Goal: Information Seeking & Learning: Learn about a topic

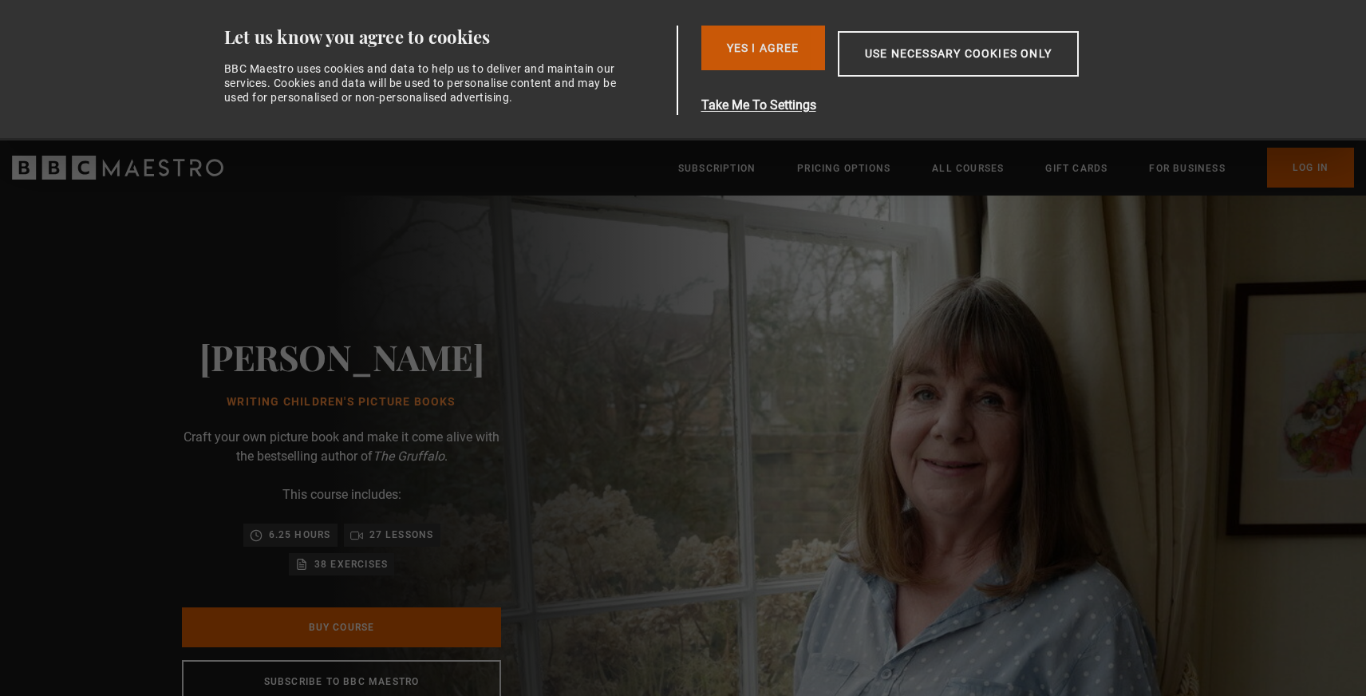
click at [757, 53] on button "Yes I Agree" at bounding box center [763, 48] width 124 height 45
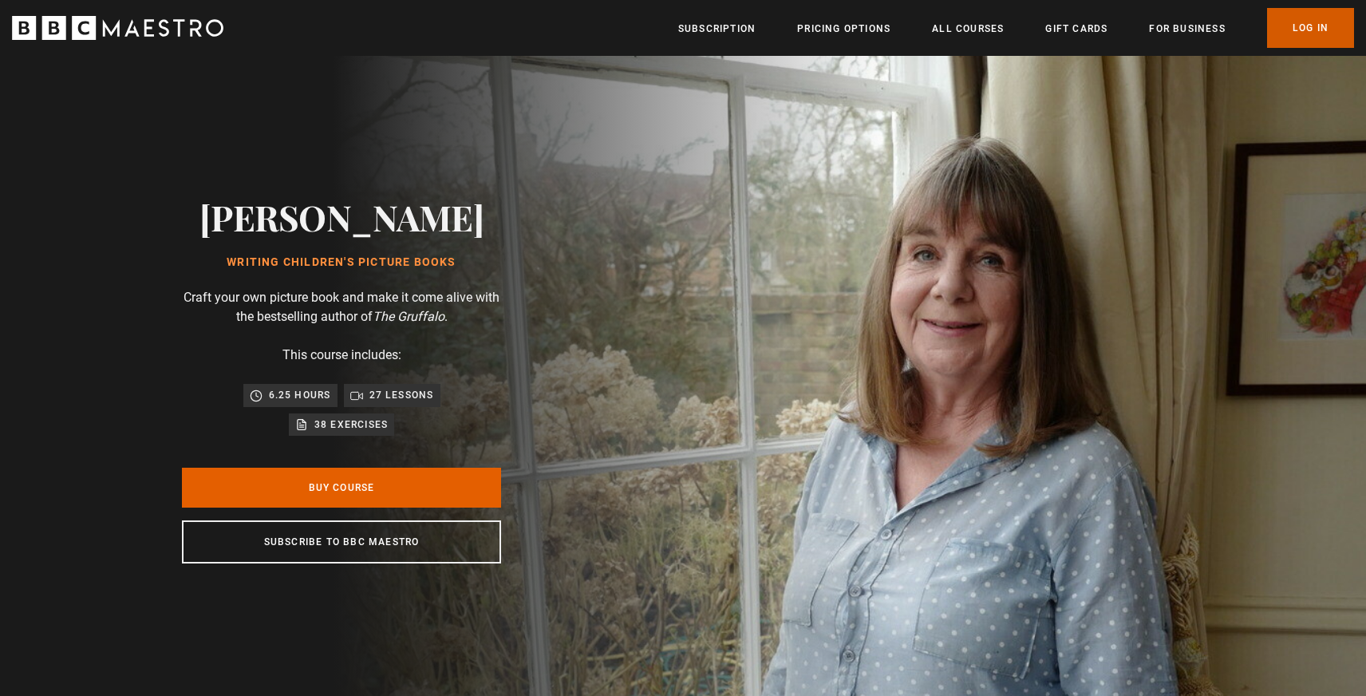
click at [1297, 30] on link "Log In" at bounding box center [1310, 28] width 87 height 40
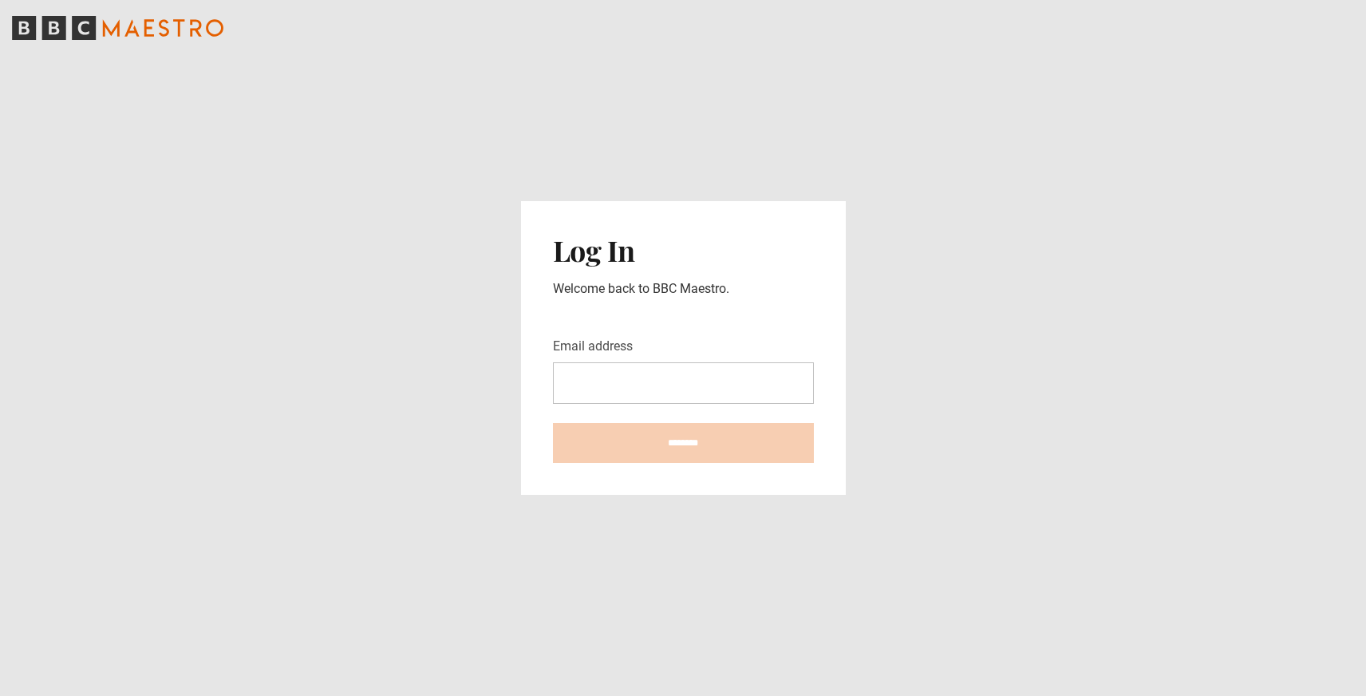
type input "**********"
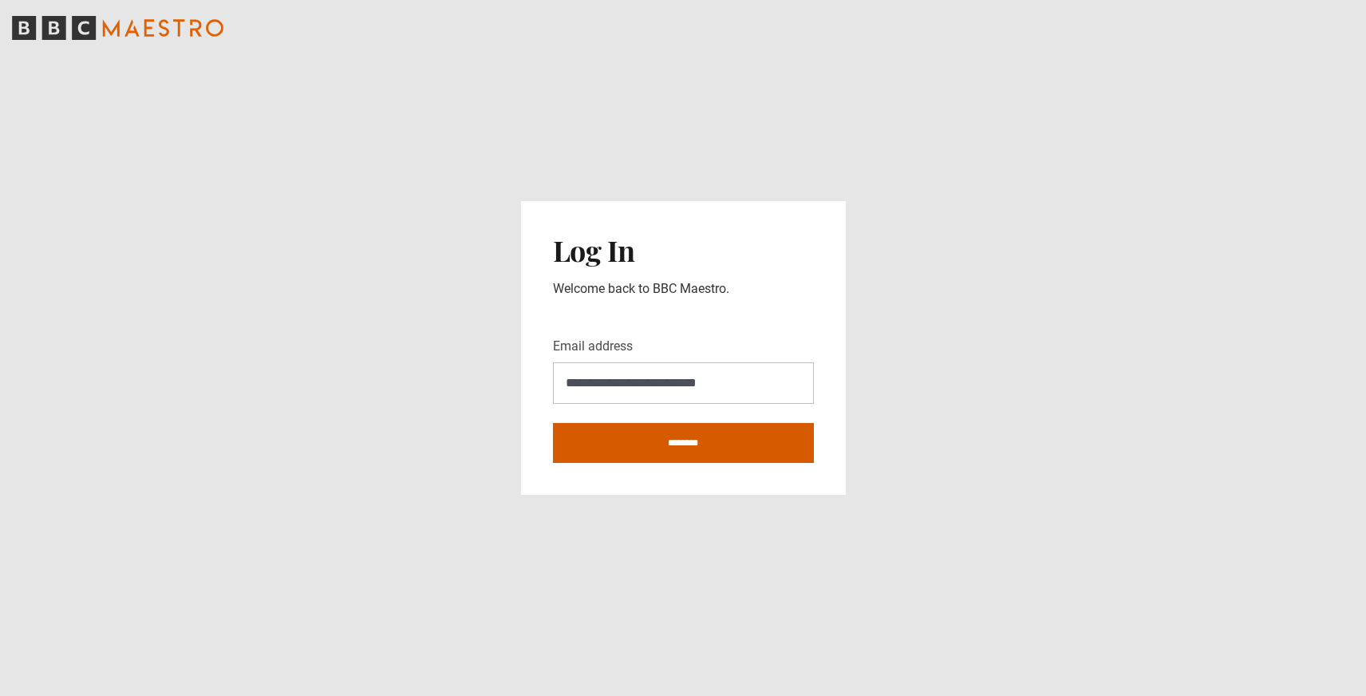
click at [690, 451] on input "********" at bounding box center [683, 443] width 261 height 40
type input "**********"
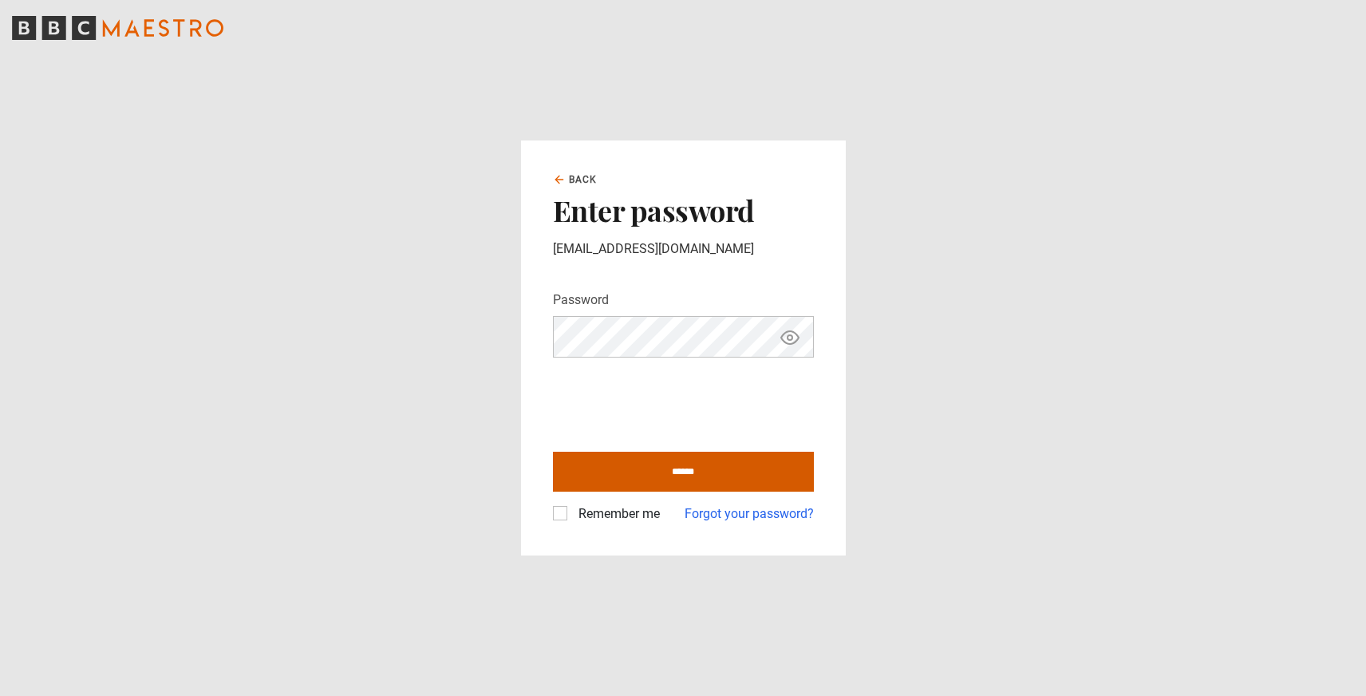
click at [634, 472] on input "******" at bounding box center [683, 472] width 261 height 40
type input "**********"
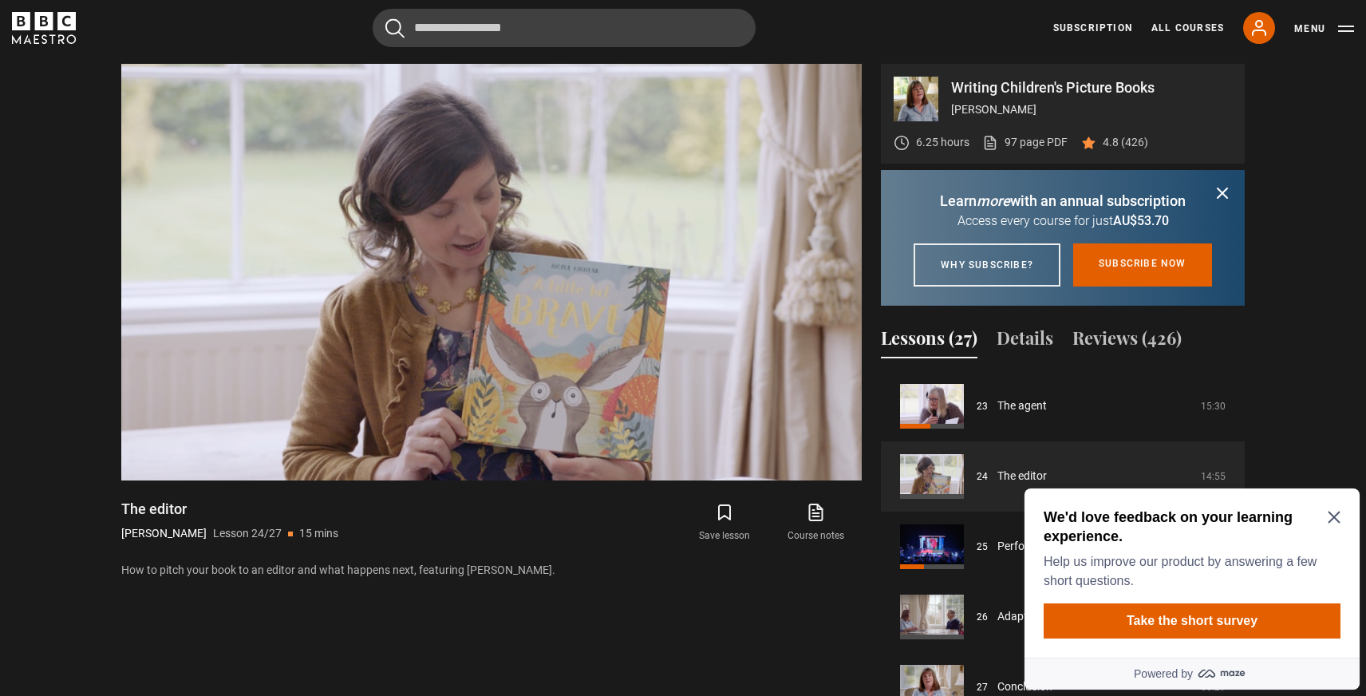
click at [1333, 516] on icon "Close Maze Prompt" at bounding box center [1334, 518] width 12 height 12
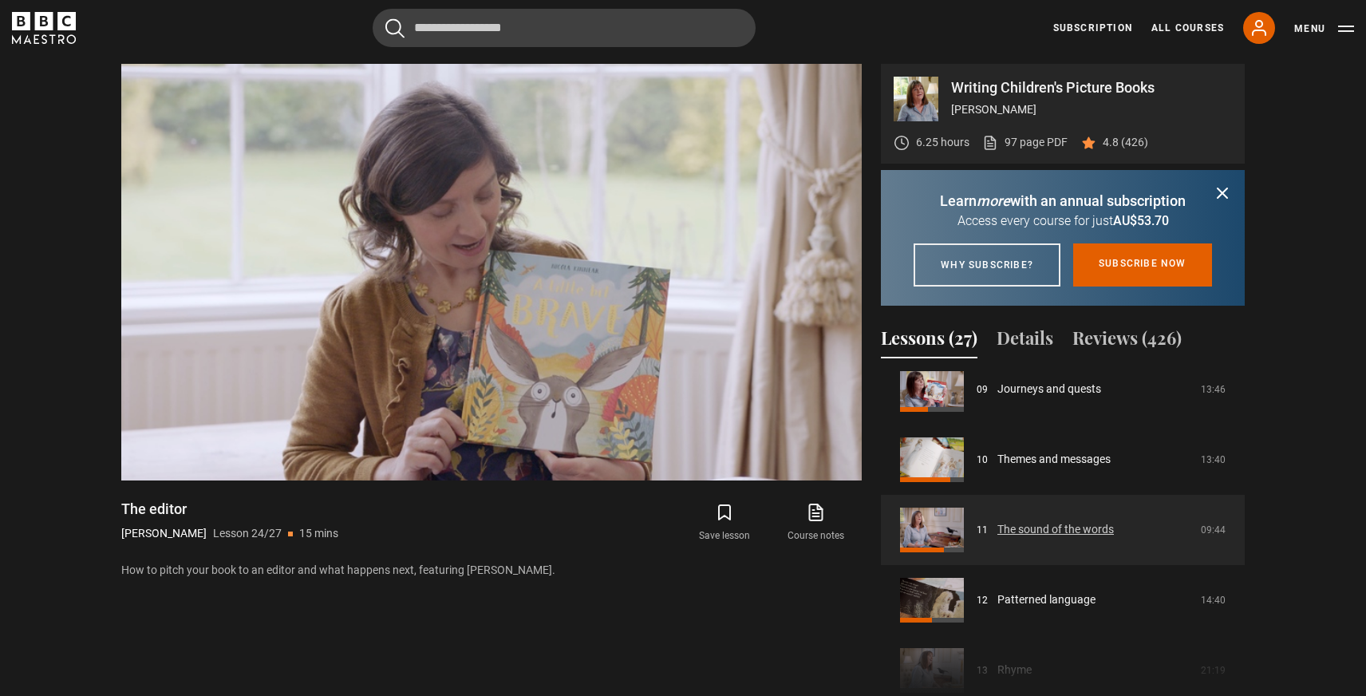
scroll to position [647, 0]
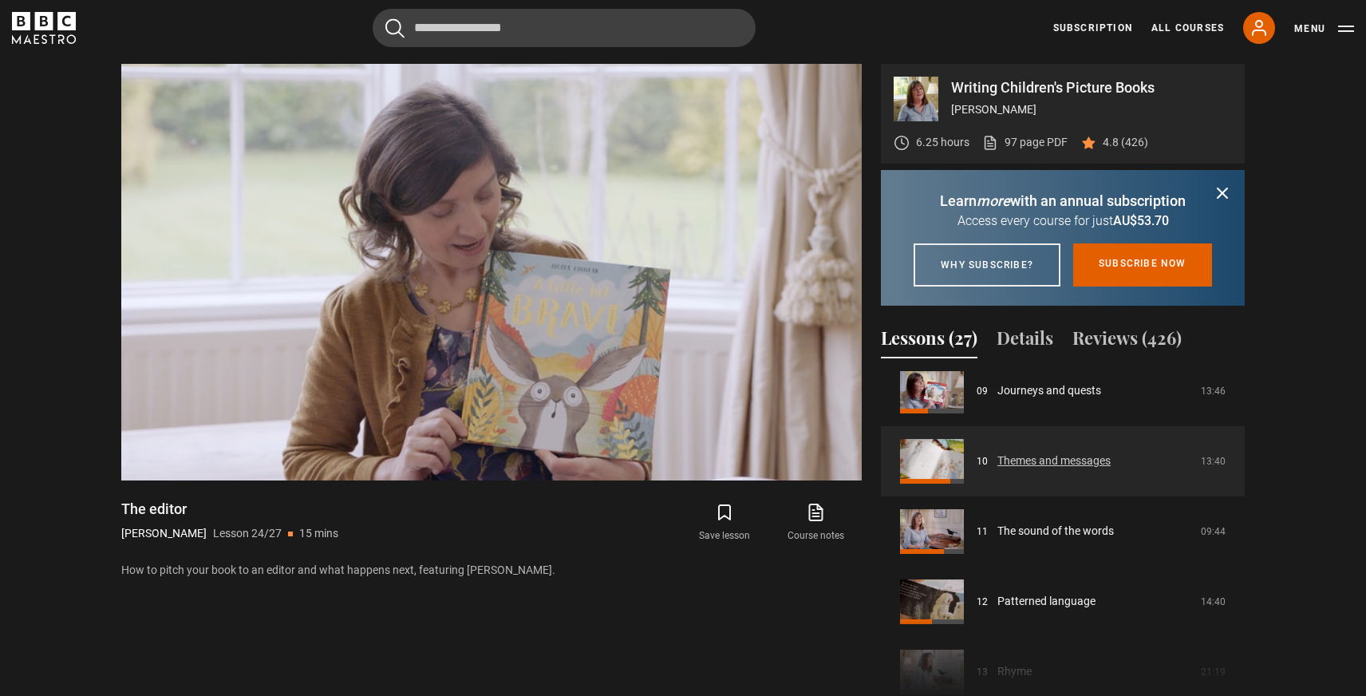
click at [1041, 469] on link "Themes and messages" at bounding box center [1053, 460] width 113 height 17
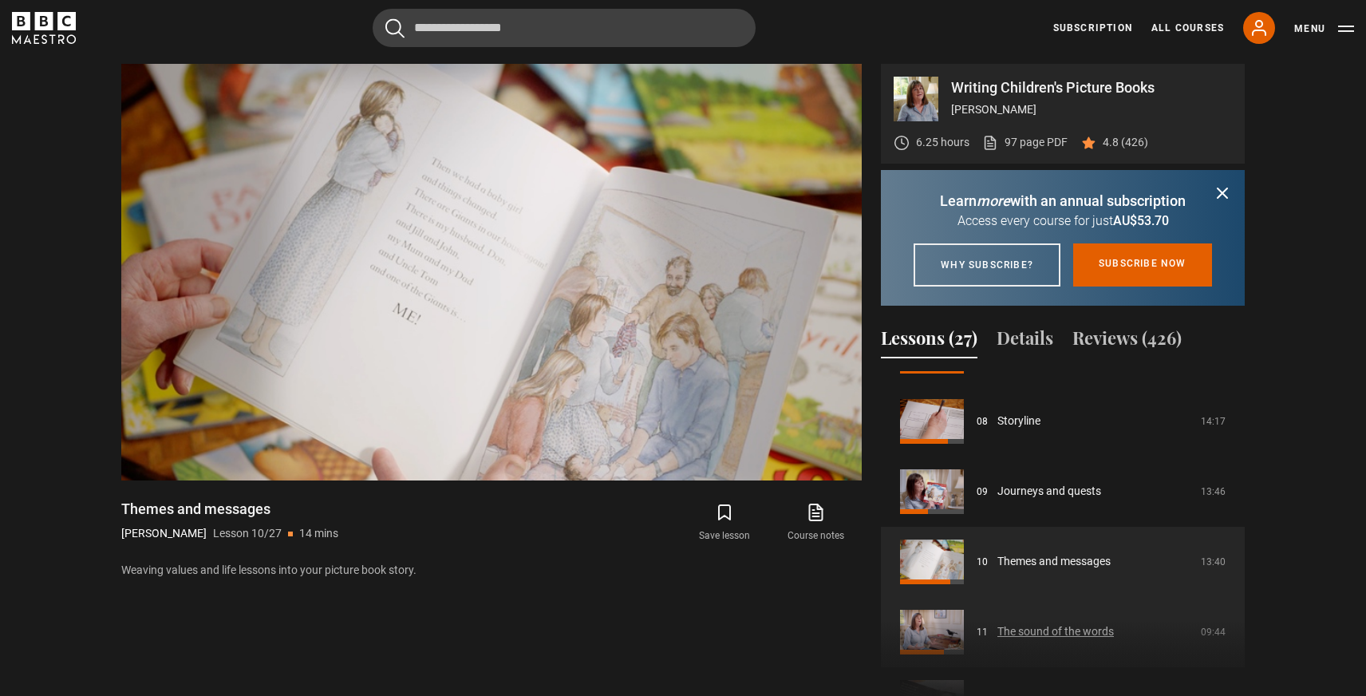
scroll to position [529, 0]
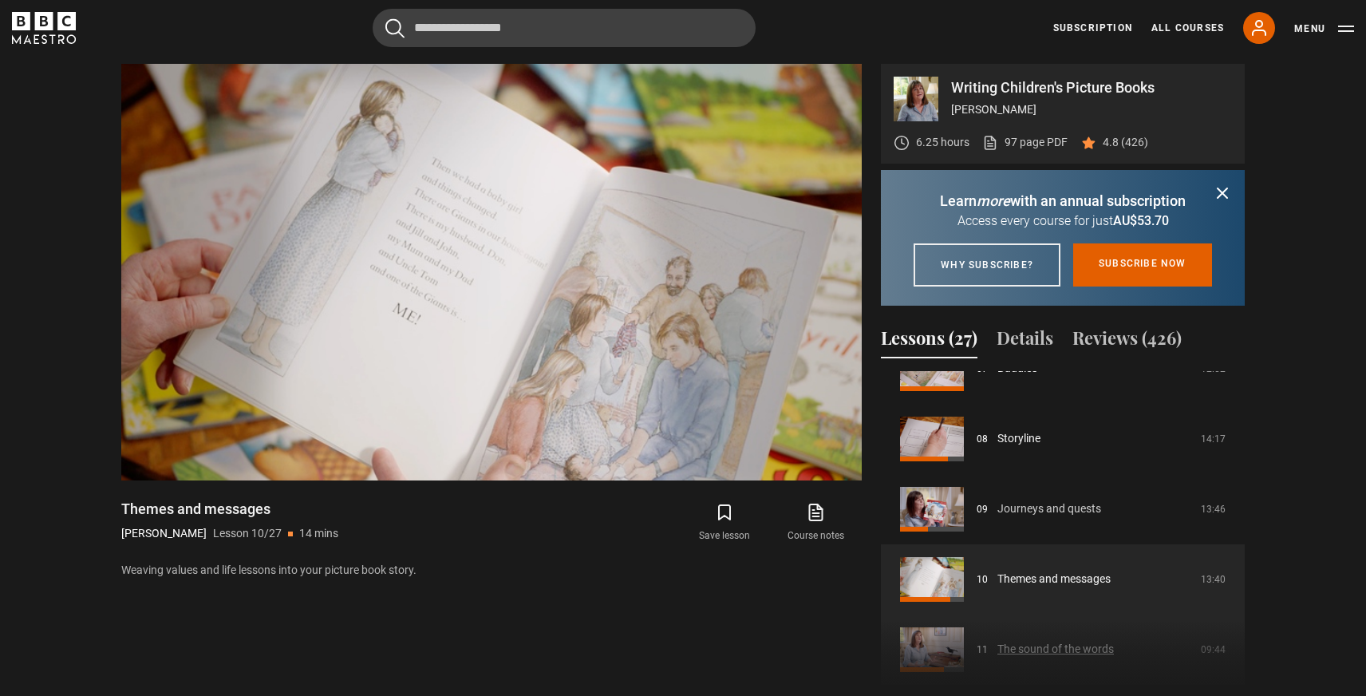
click at [1042, 517] on link "Journeys and quests" at bounding box center [1049, 508] width 104 height 17
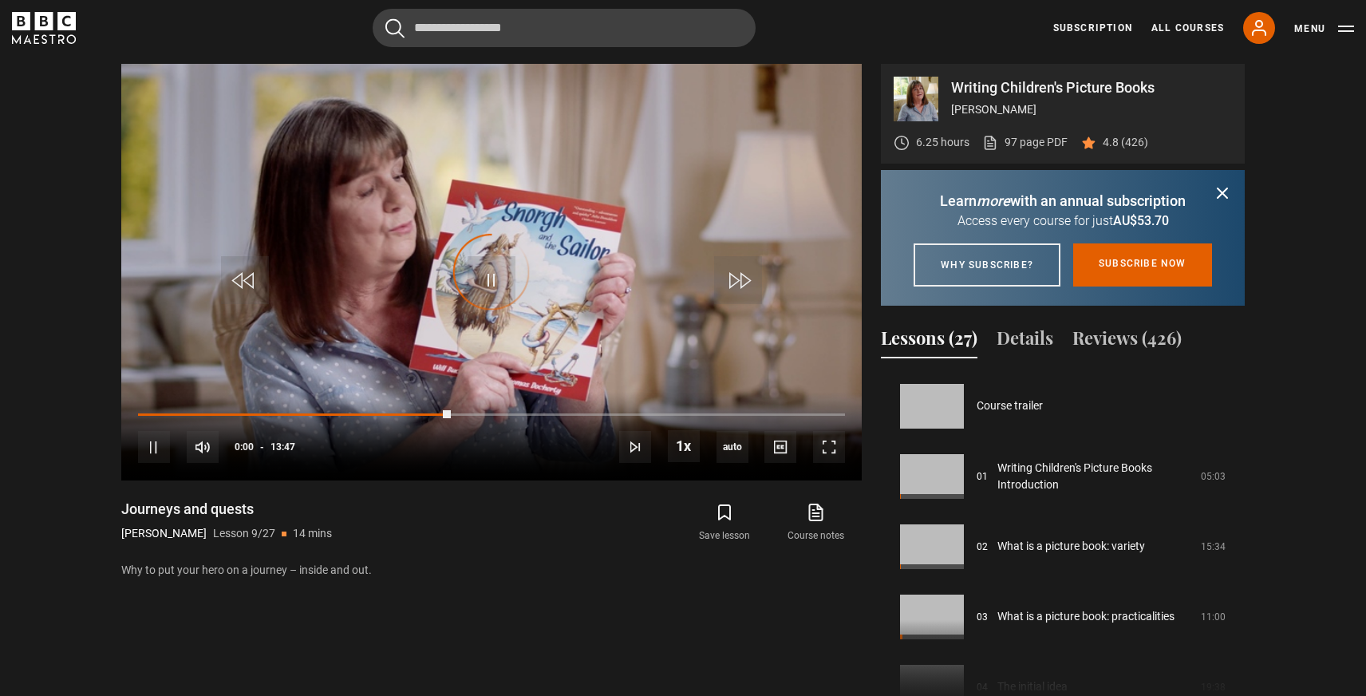
scroll to position [562, 0]
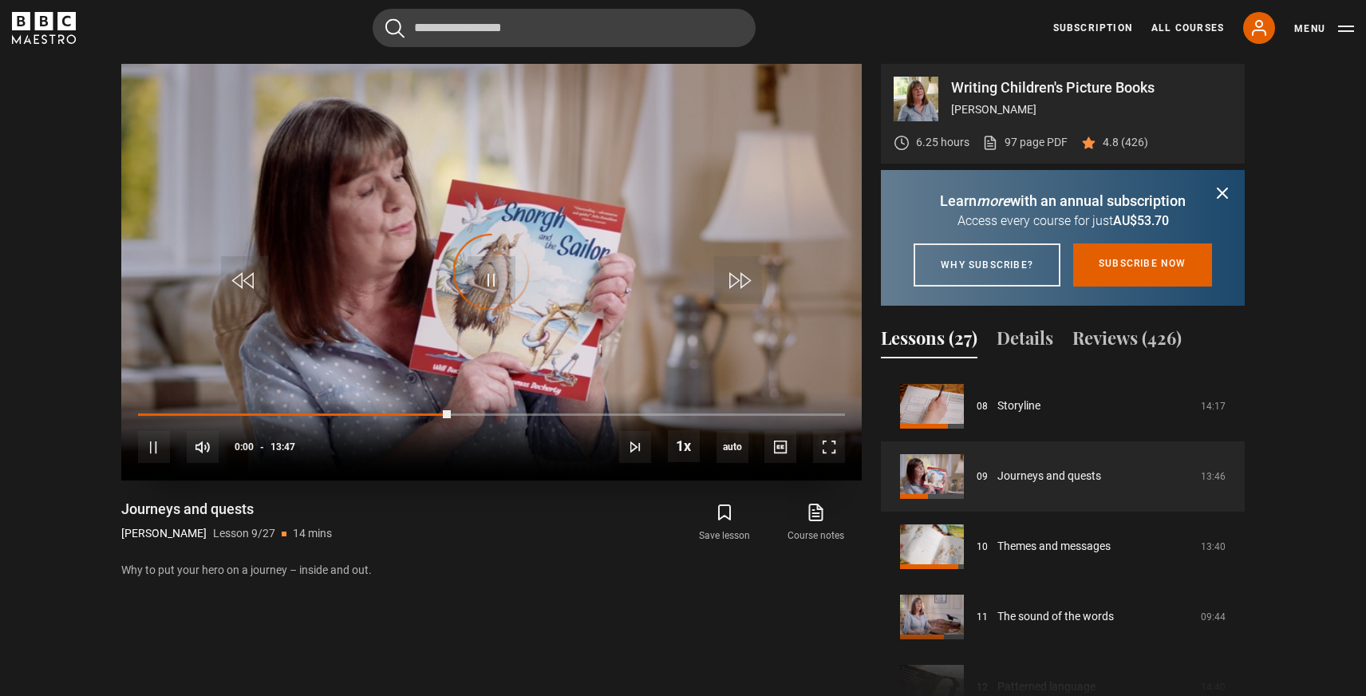
click at [230, 412] on div "10s Skip Back 10 seconds Pause 10s Skip Forward 10 seconds Loaded : 0.00% 06:06…" at bounding box center [491, 436] width 741 height 89
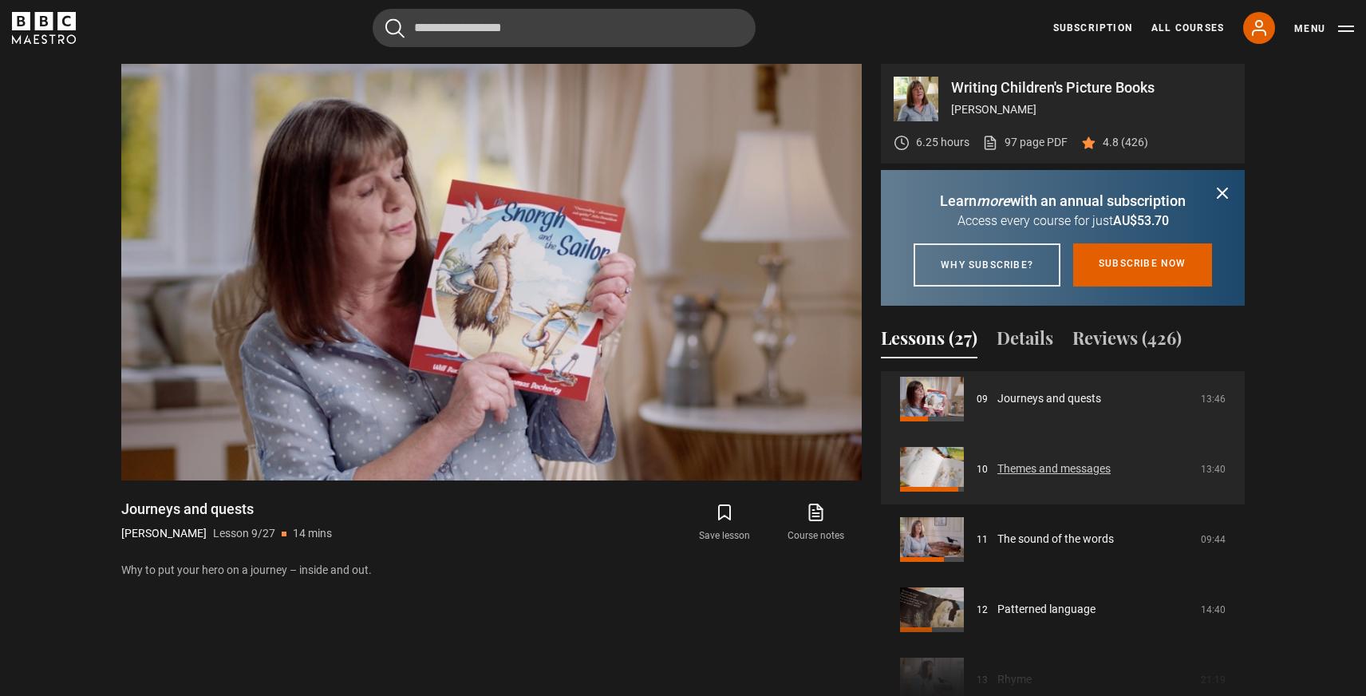
scroll to position [650, 0]
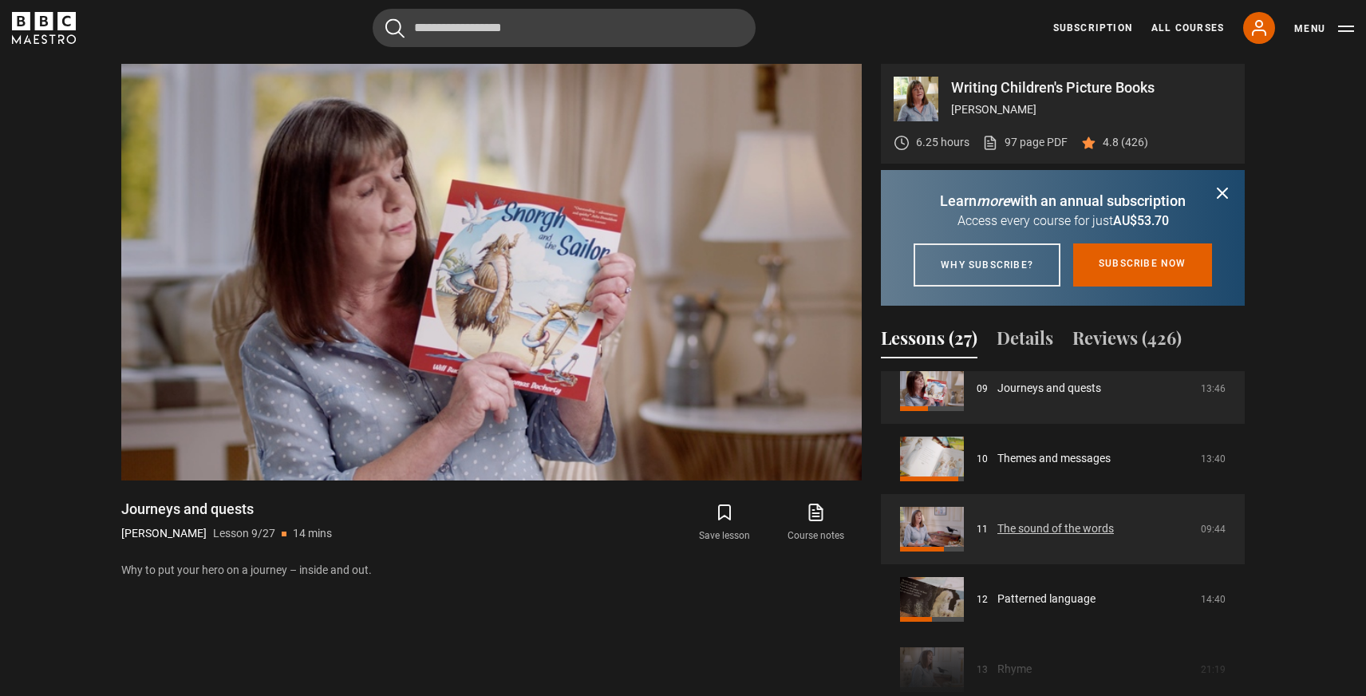
click at [1041, 537] on link "The sound of the words" at bounding box center [1055, 528] width 117 height 17
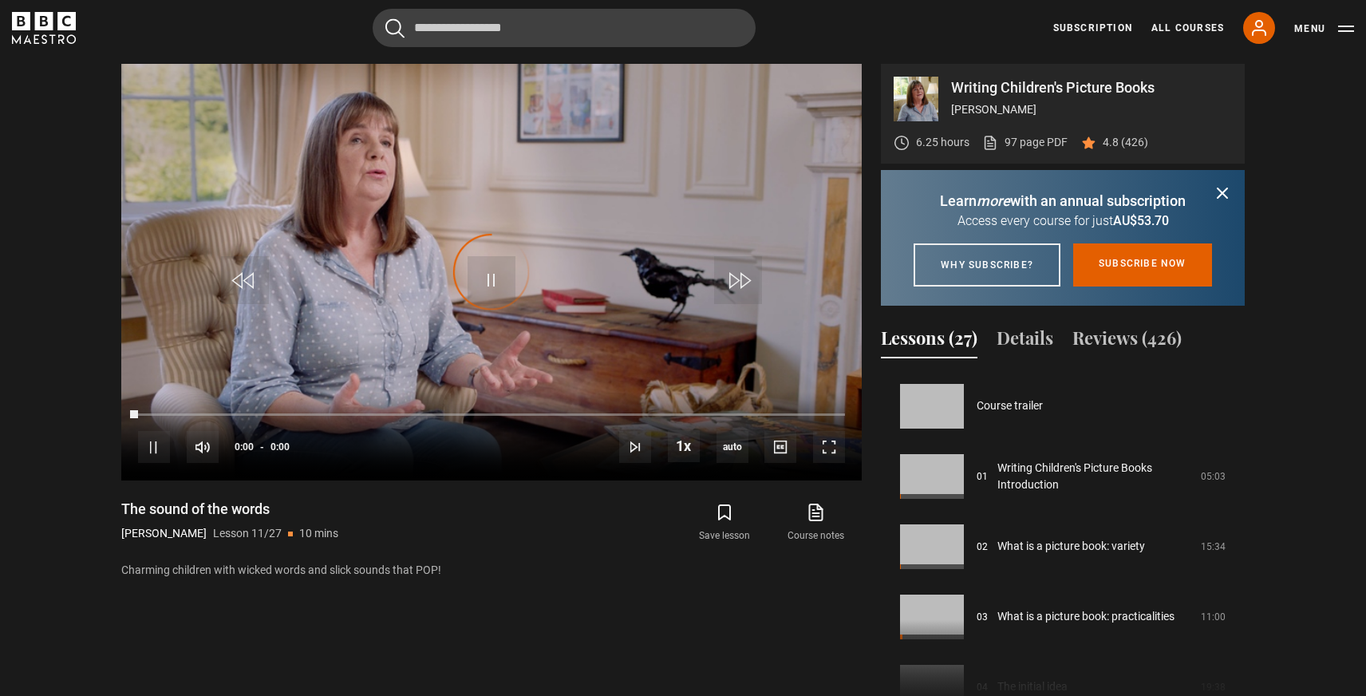
scroll to position [702, 0]
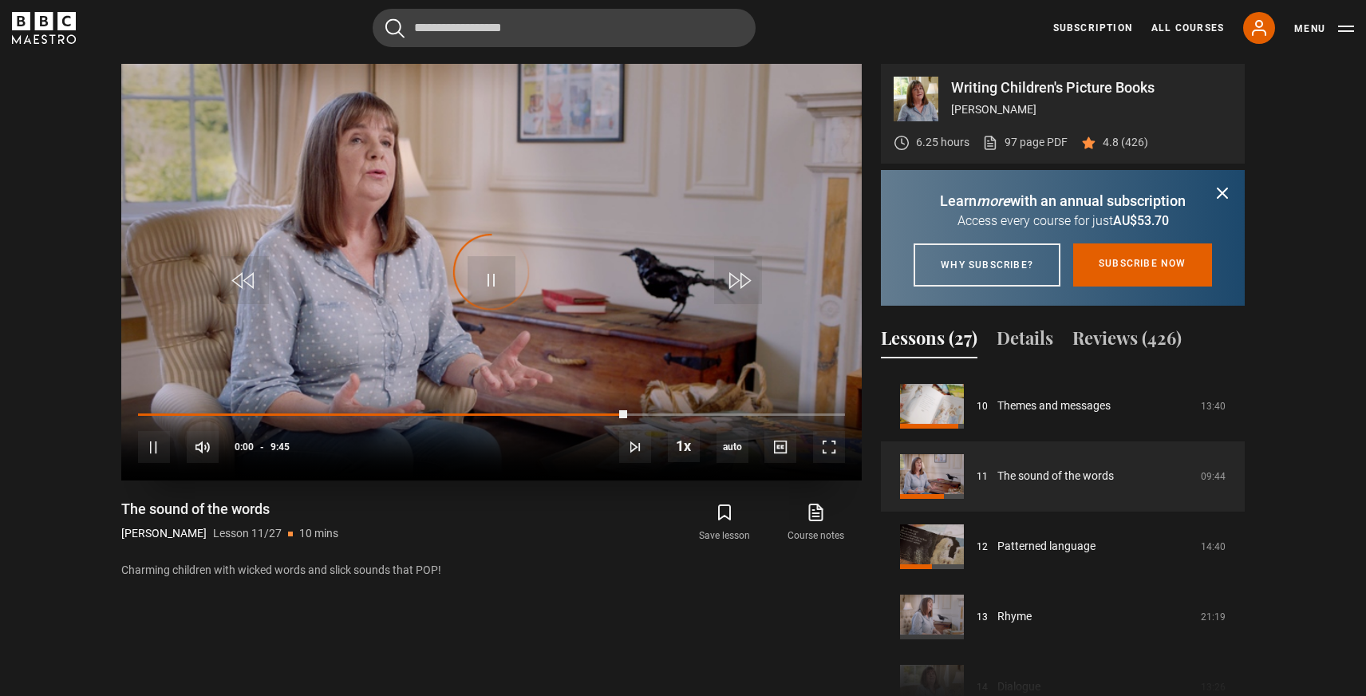
click at [152, 410] on div "10s Skip Back 10 seconds Pause 10s Skip Forward 10 seconds Loaded : 0.00% 0:14 …" at bounding box center [491, 436] width 741 height 89
drag, startPoint x: 627, startPoint y: 414, endPoint x: 199, endPoint y: 406, distance: 428.6
click at [199, 406] on div "10s Skip Back 10 seconds Play 10s Skip Forward 10 seconds Loaded : 0.00% 0:38 6…" at bounding box center [491, 436] width 741 height 89
drag, startPoint x: 622, startPoint y: 412, endPoint x: 249, endPoint y: 409, distance: 372.7
click at [249, 409] on div "10s Skip Back 10 seconds Play 10s Skip Forward 10 seconds Loaded : 0.00% 2:56 6…" at bounding box center [491, 436] width 741 height 89
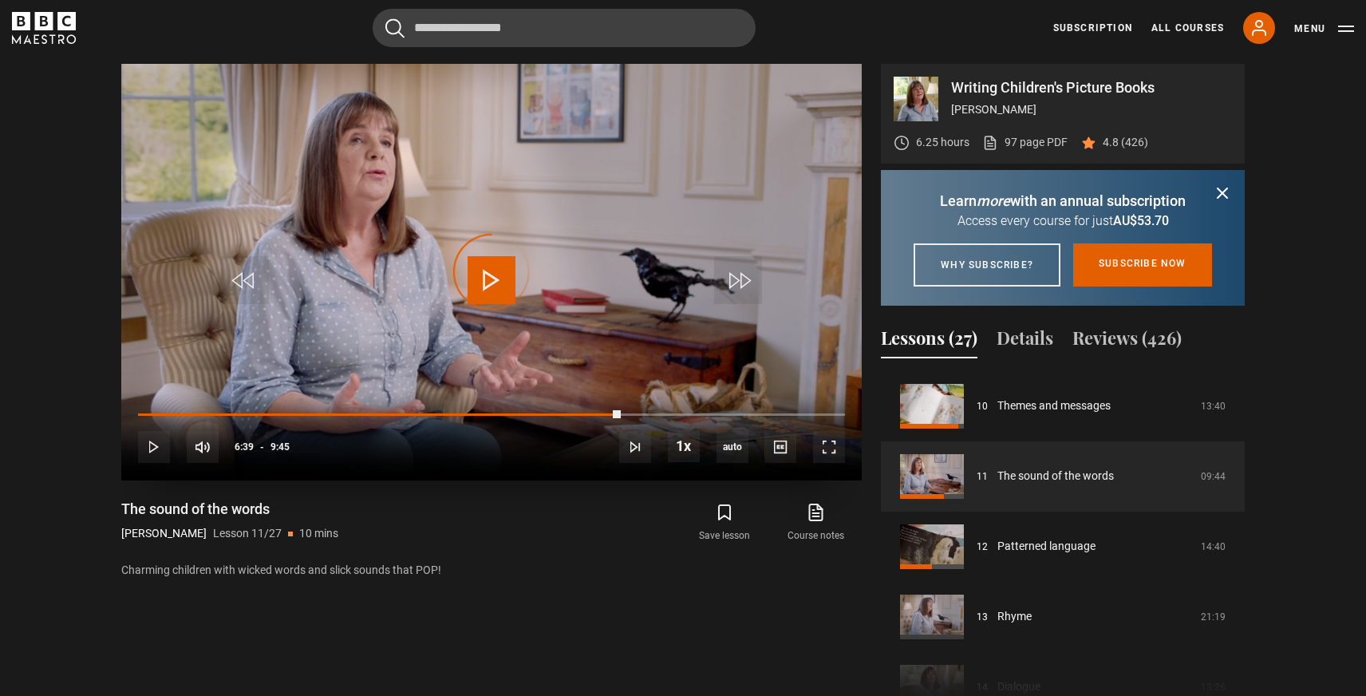
drag, startPoint x: 620, startPoint y: 411, endPoint x: 588, endPoint y: 408, distance: 32.1
click at [466, 408] on div "10s Skip Back 10 seconds Play 10s Skip Forward 10 seconds Loaded : 0.00% 6:34 6…" at bounding box center [491, 436] width 741 height 89
drag, startPoint x: 615, startPoint y: 413, endPoint x: 419, endPoint y: 417, distance: 196.3
click at [418, 417] on div "10s Skip Back 10 seconds Play 10s Skip Forward 10 seconds Loaded : 0.00% 4:03 6…" at bounding box center [491, 436] width 741 height 89
drag, startPoint x: 417, startPoint y: 413, endPoint x: 199, endPoint y: 412, distance: 218.7
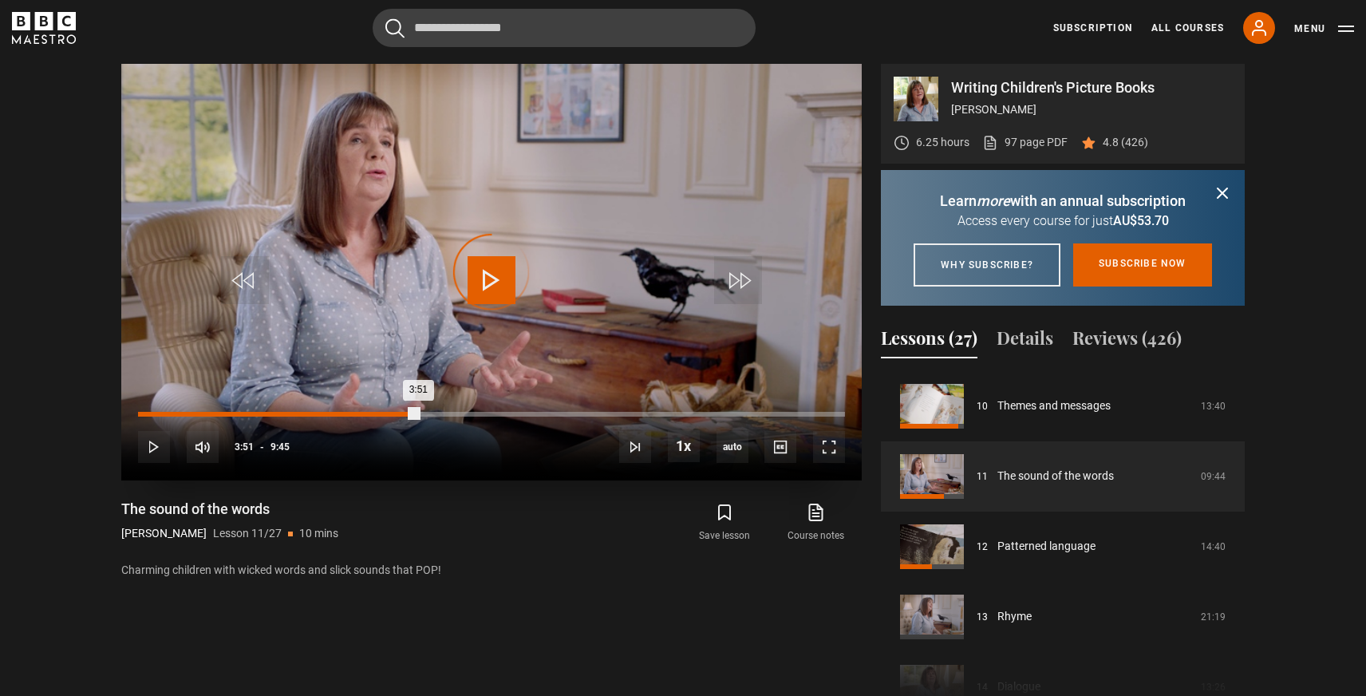
click at [199, 412] on div "3:51" at bounding box center [278, 414] width 280 height 5
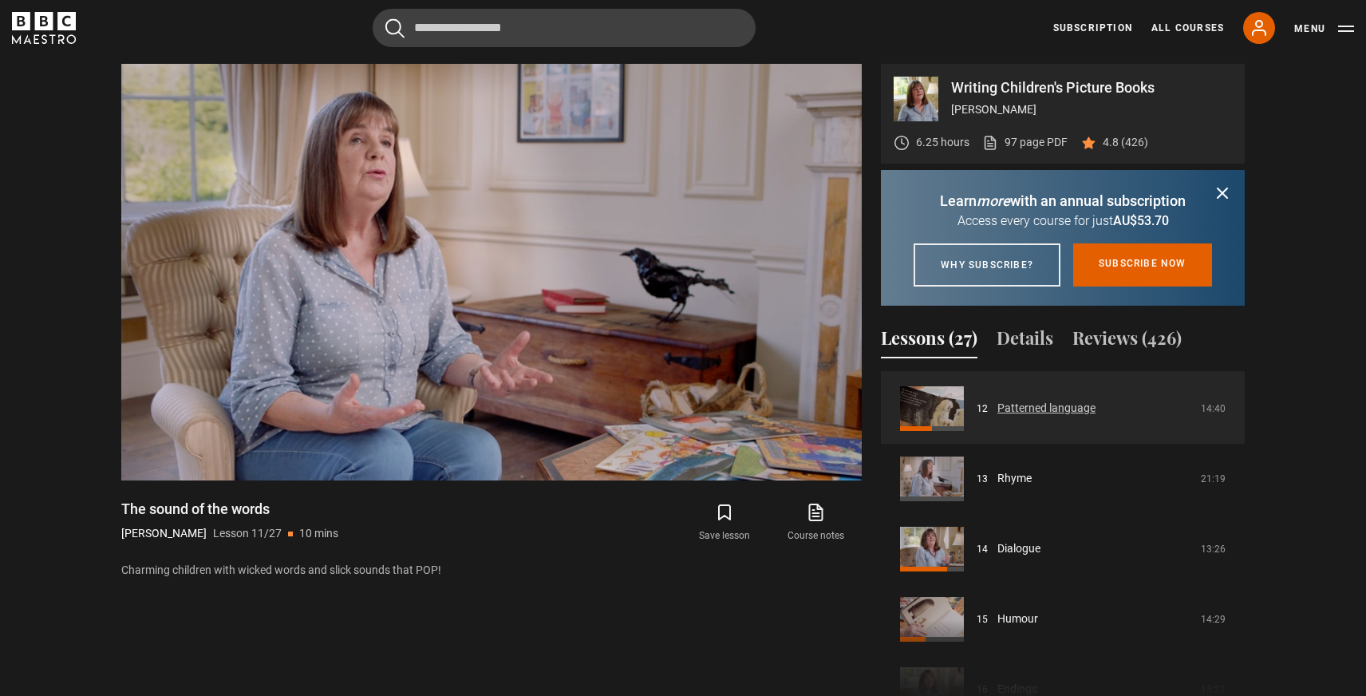
scroll to position [843, 0]
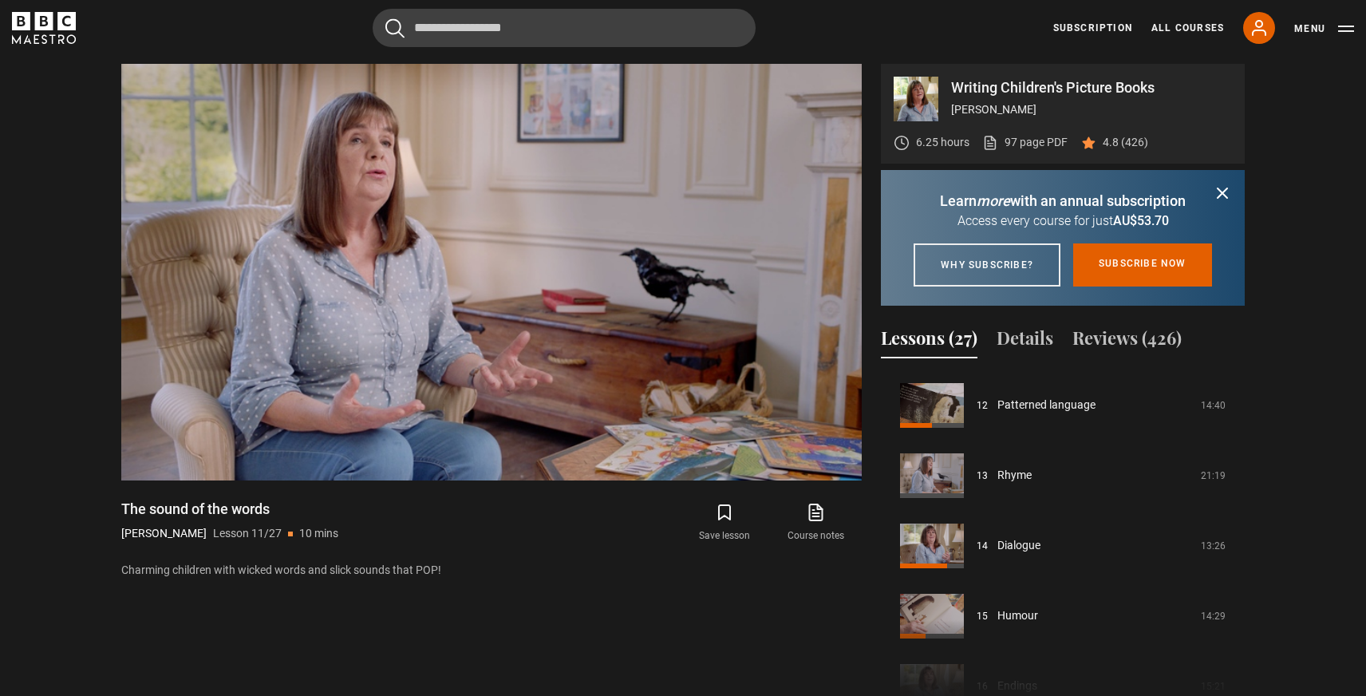
click at [1224, 192] on icon "submit" at bounding box center [1223, 193] width 10 height 10
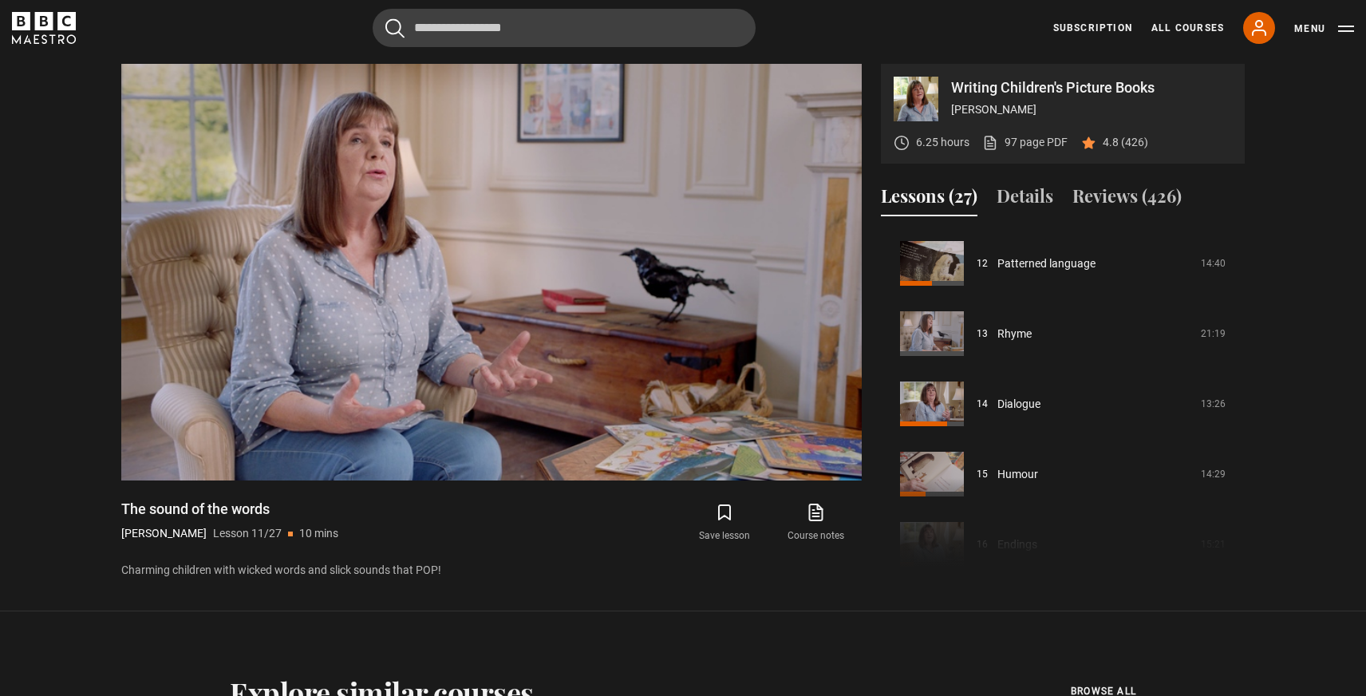
click at [1227, 193] on div "Lessons (27) Details Reviews (426)" at bounding box center [1063, 203] width 364 height 40
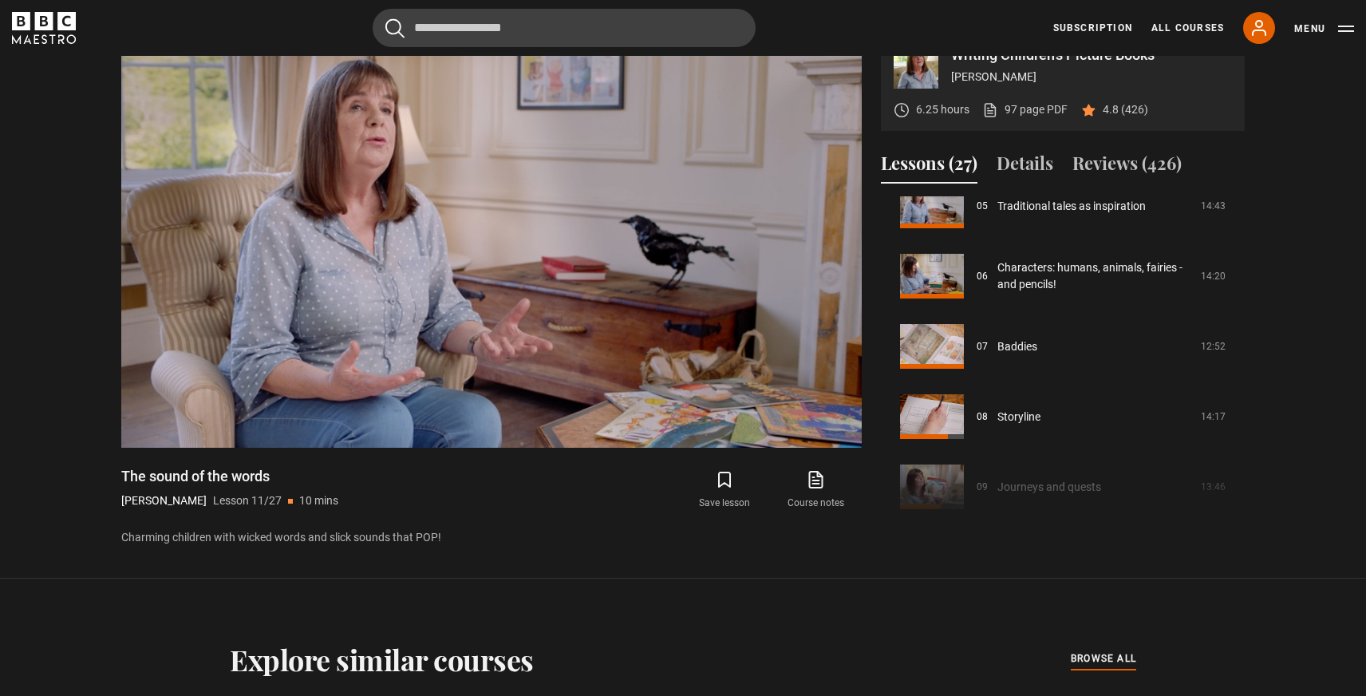
scroll to position [373, 0]
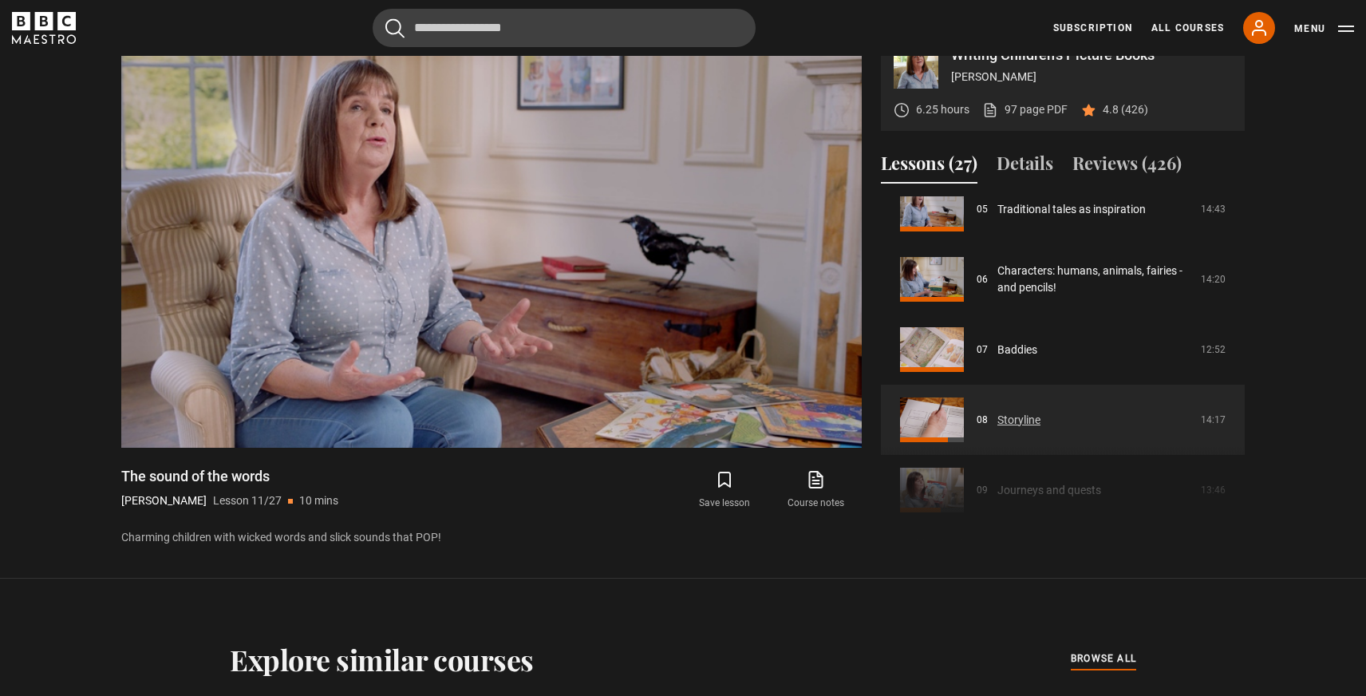
click at [1002, 419] on link "Storyline" at bounding box center [1018, 420] width 43 height 17
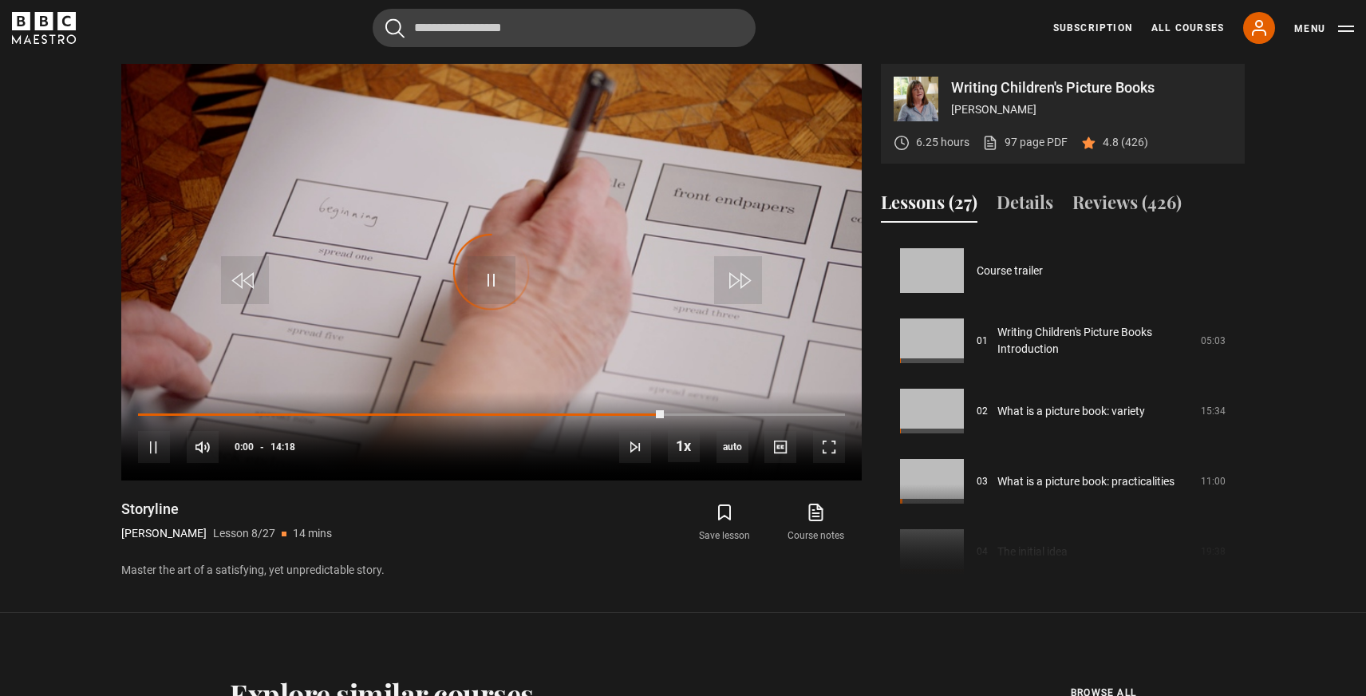
scroll to position [492, 0]
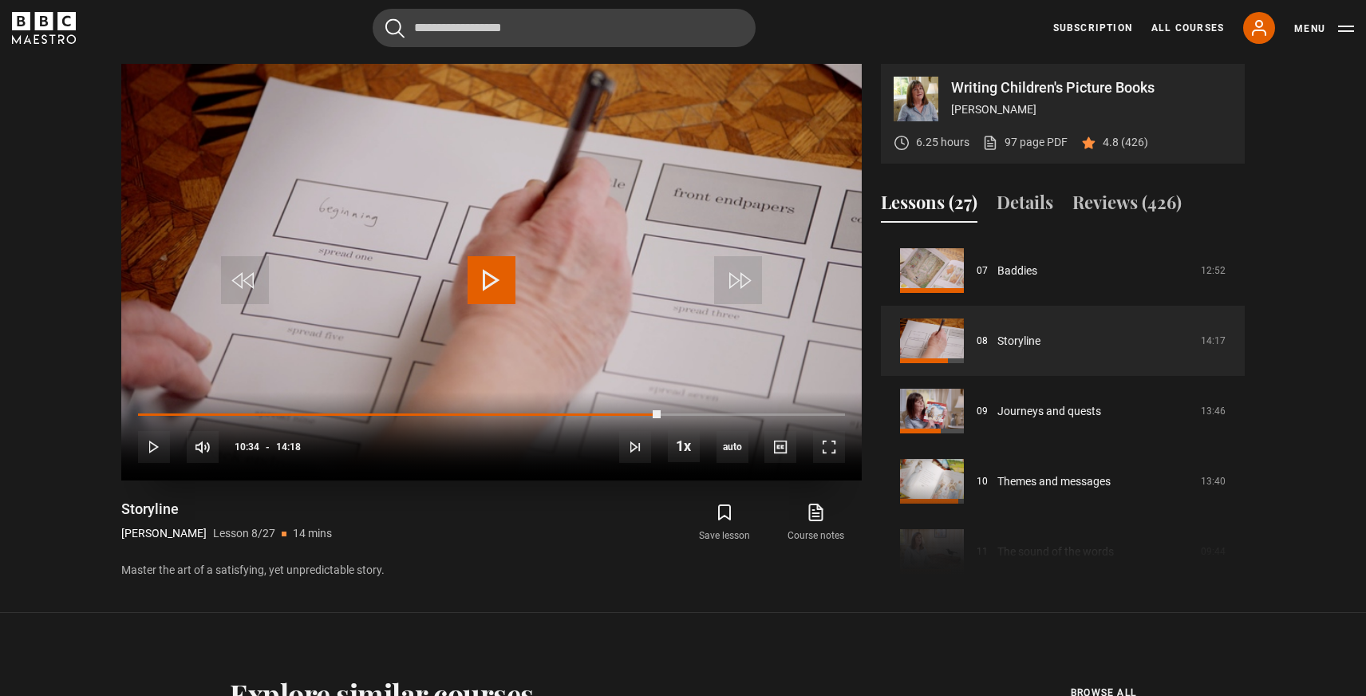
drag, startPoint x: 660, startPoint y: 414, endPoint x: 286, endPoint y: 390, distance: 375.0
click at [286, 390] on video-js "Video Player is loading. Play Lesson Storyline 10s Skip Back 10 seconds Play 10…" at bounding box center [491, 272] width 741 height 417
drag, startPoint x: 659, startPoint y: 415, endPoint x: 457, endPoint y: 414, distance: 201.9
click at [457, 414] on div "Loaded : 0.00% 06:05 10:33" at bounding box center [491, 414] width 707 height 5
drag, startPoint x: 648, startPoint y: 413, endPoint x: 316, endPoint y: 411, distance: 332.0
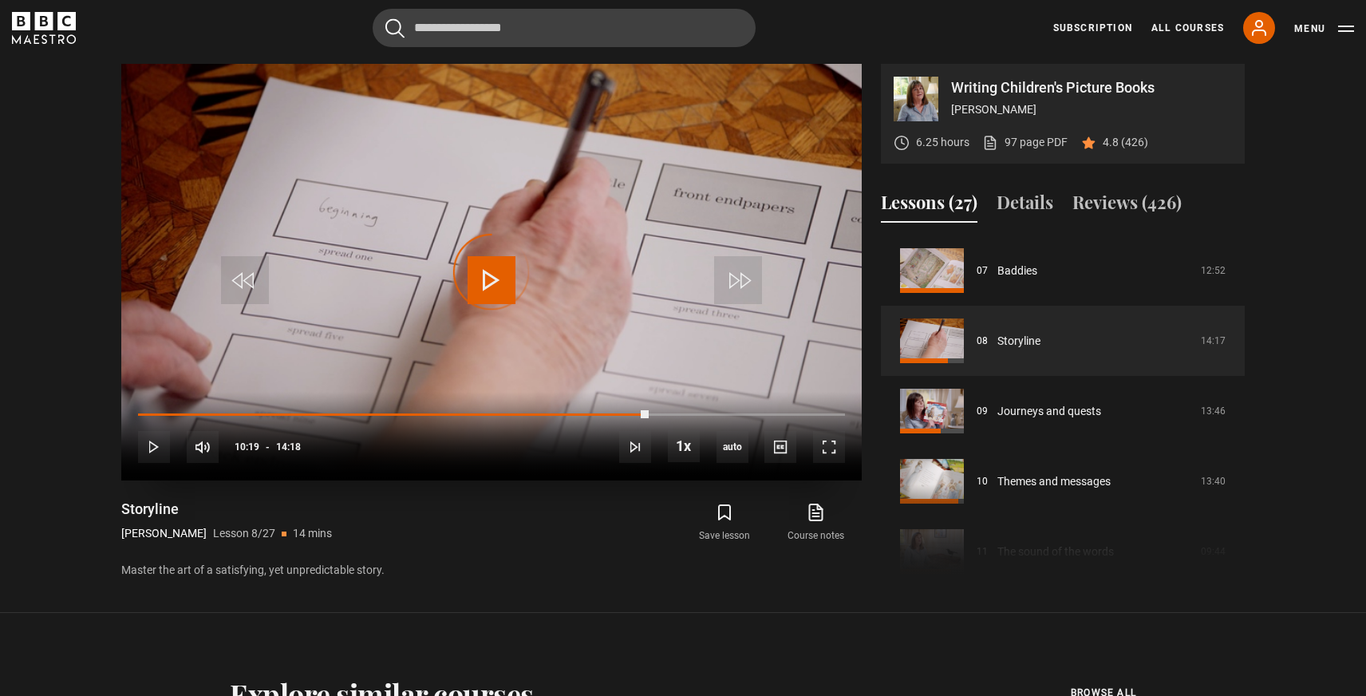
click at [316, 411] on div "10s Skip Back 10 seconds Play 10s Skip Forward 10 seconds Loaded : 0.00% 05:46 …" at bounding box center [491, 436] width 741 height 89
click at [250, 275] on span "Video Player" at bounding box center [245, 280] width 48 height 48
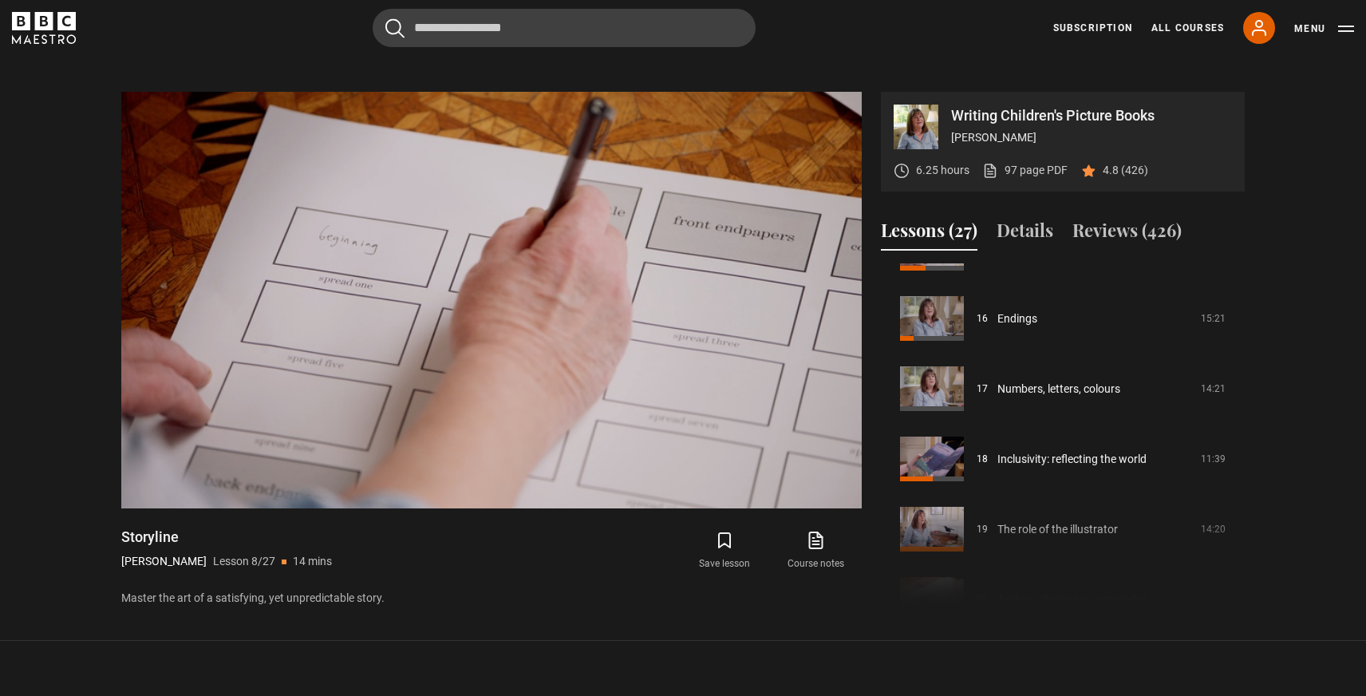
scroll to position [675, 0]
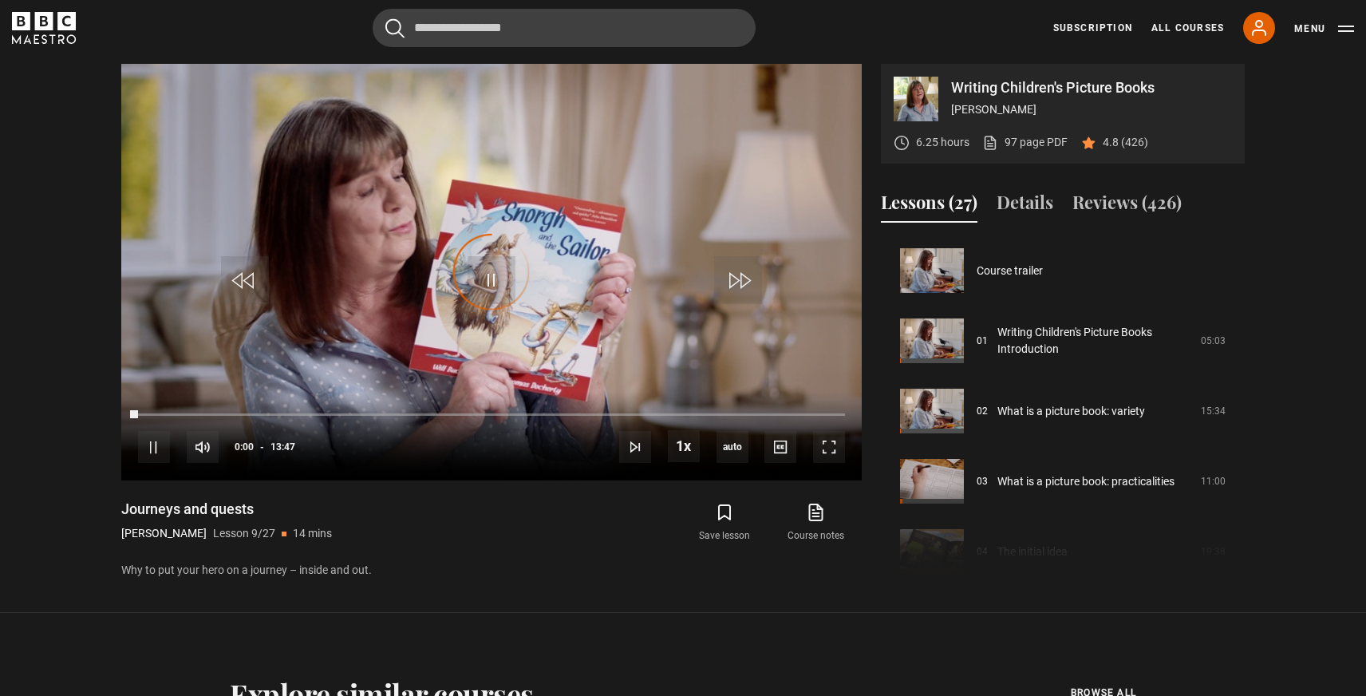
scroll to position [562, 0]
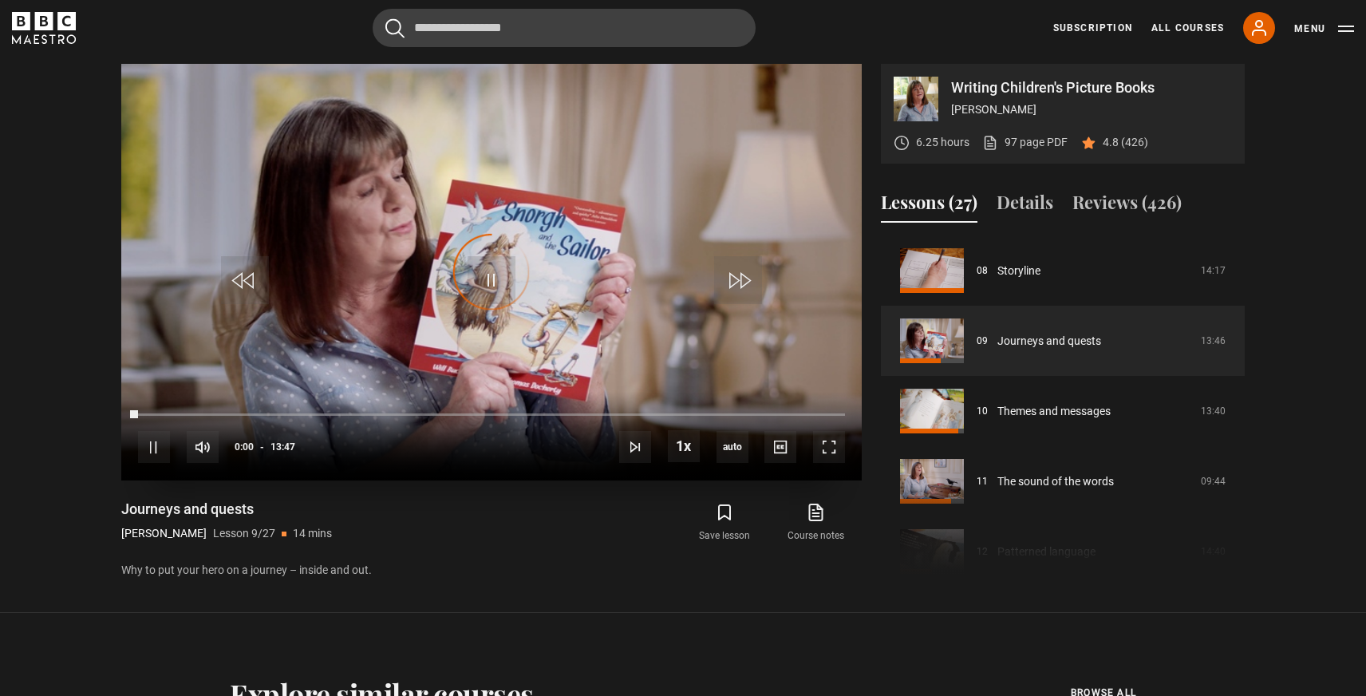
click at [493, 279] on div "Video Player is loading." at bounding box center [492, 272] width 80 height 80
click at [490, 271] on span "Video Player" at bounding box center [492, 280] width 48 height 48
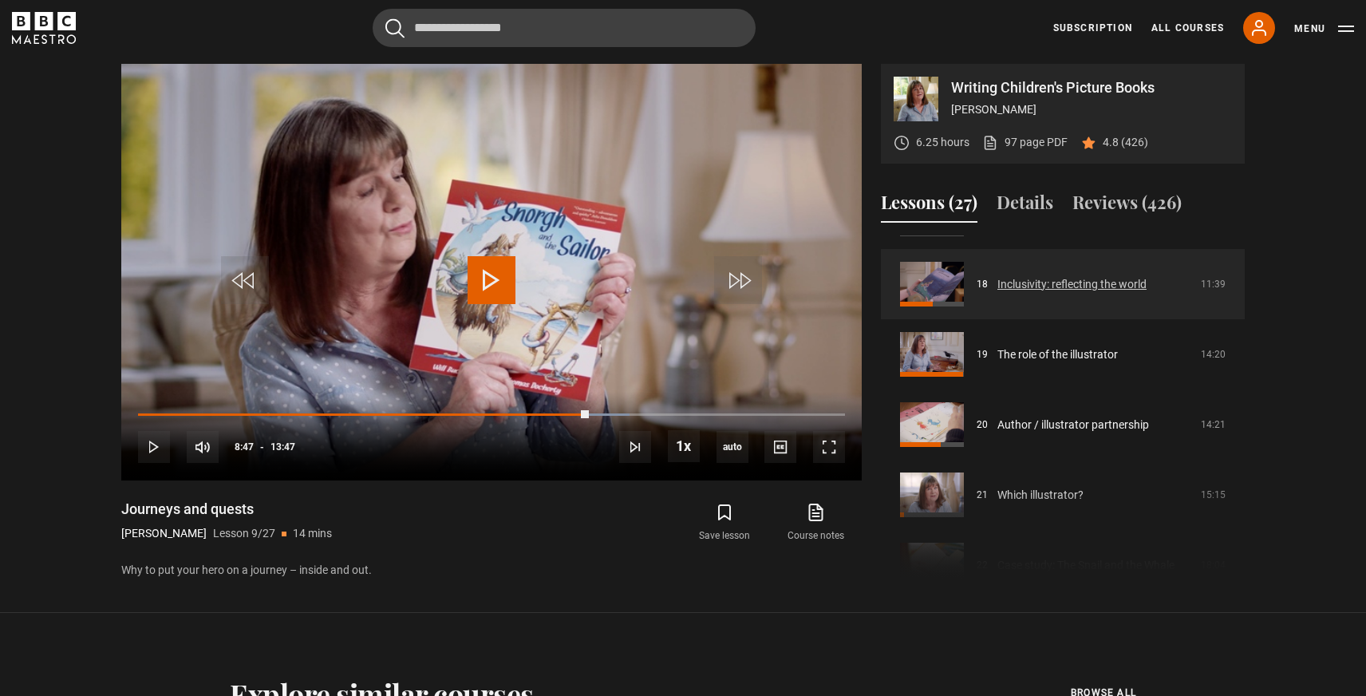
scroll to position [1252, 0]
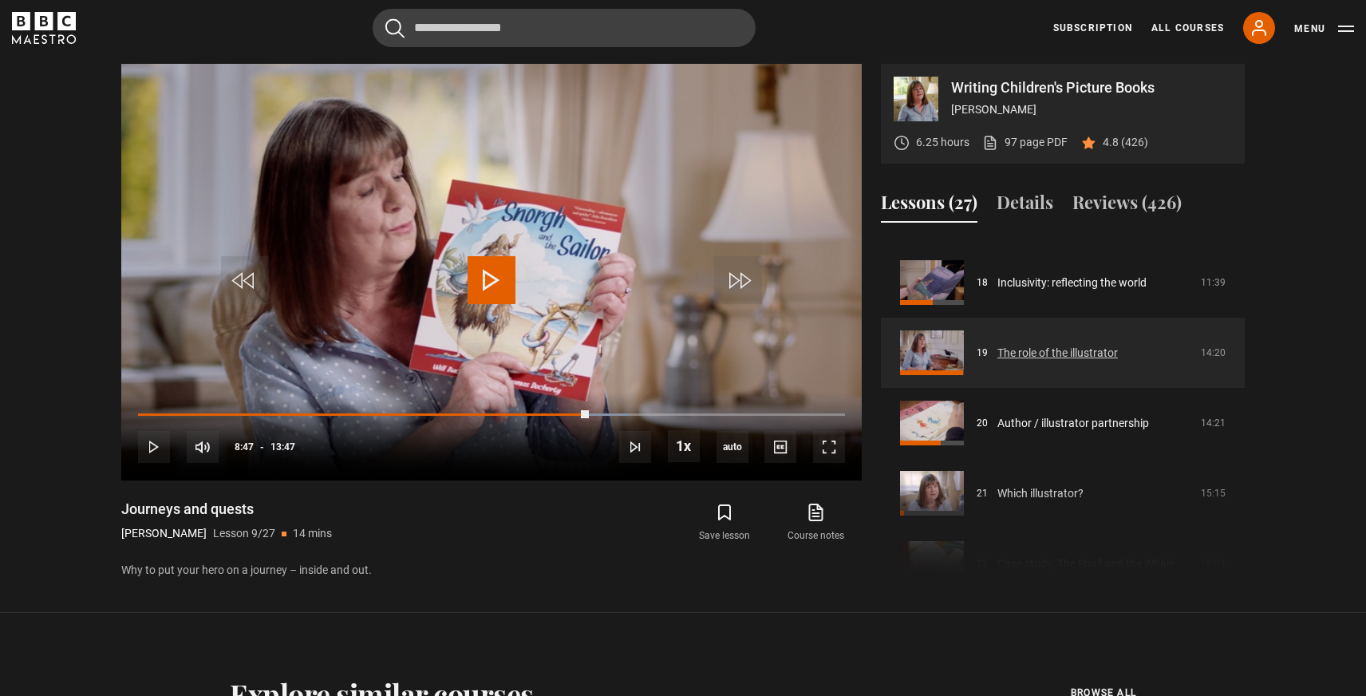
click at [1062, 345] on link "The role of the illustrator" at bounding box center [1057, 353] width 120 height 17
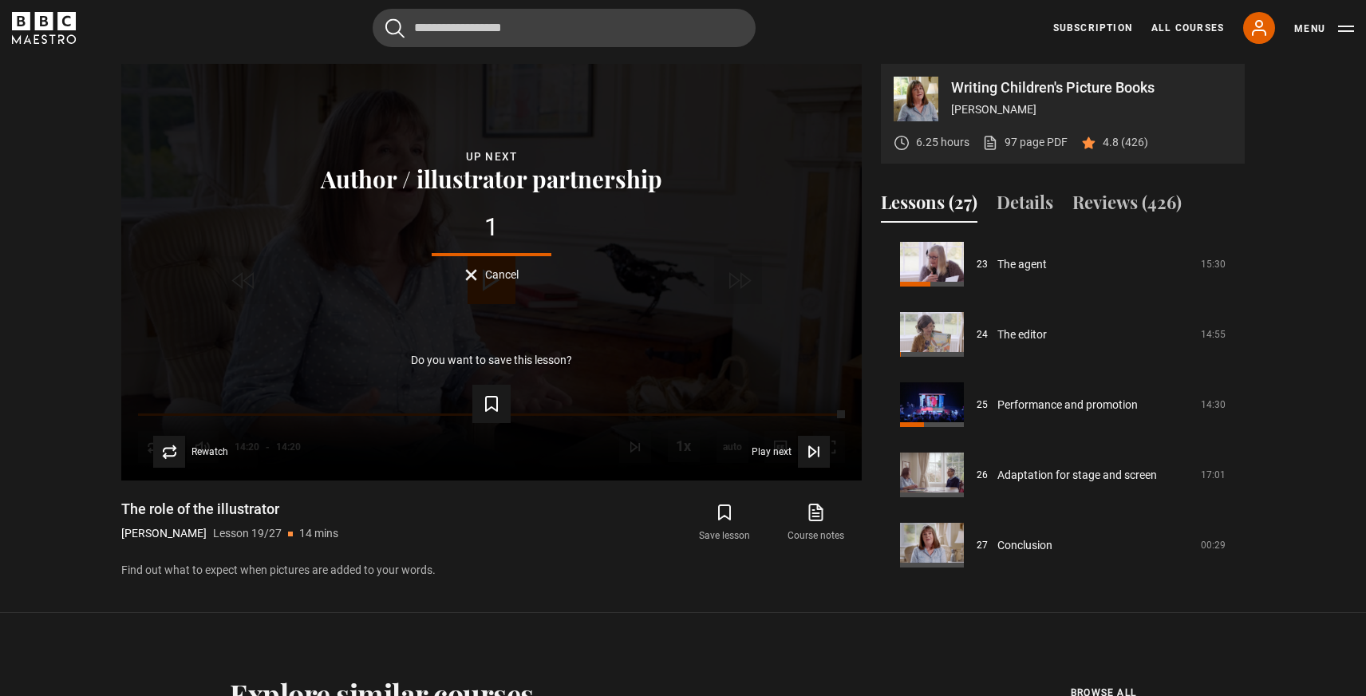
scroll to position [1620, 0]
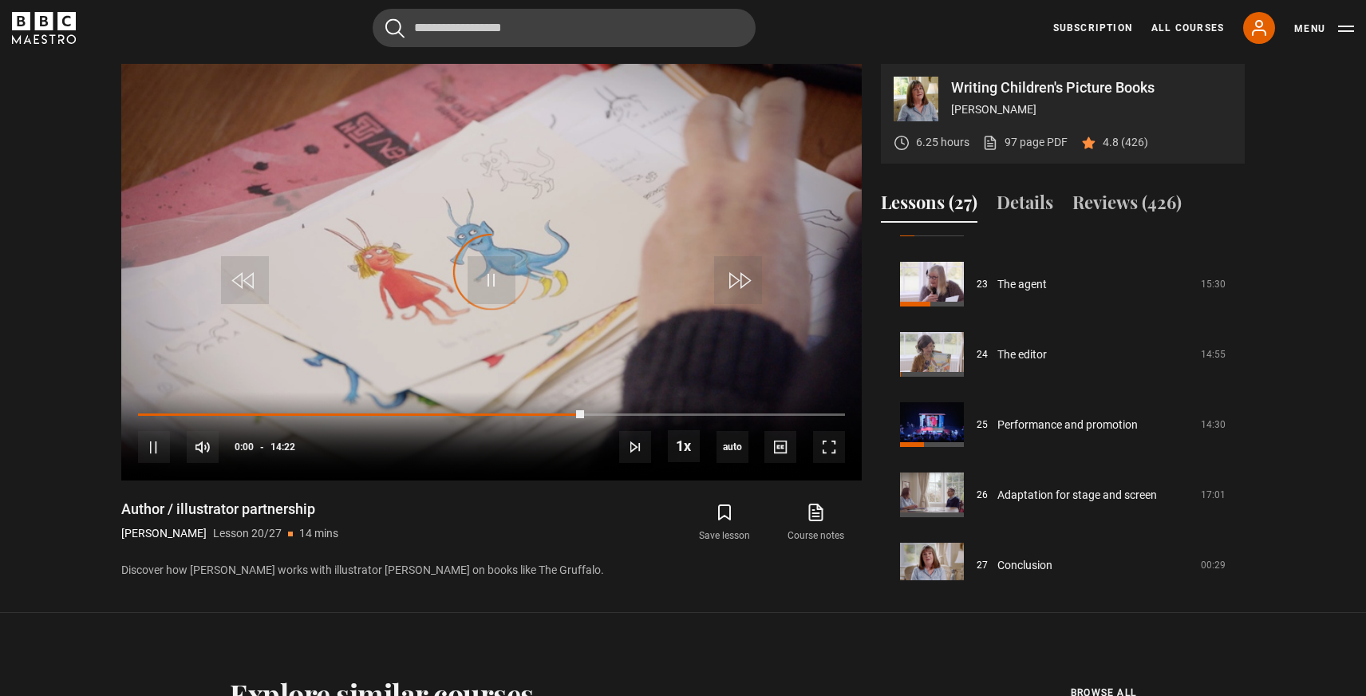
scroll to position [1622, 0]
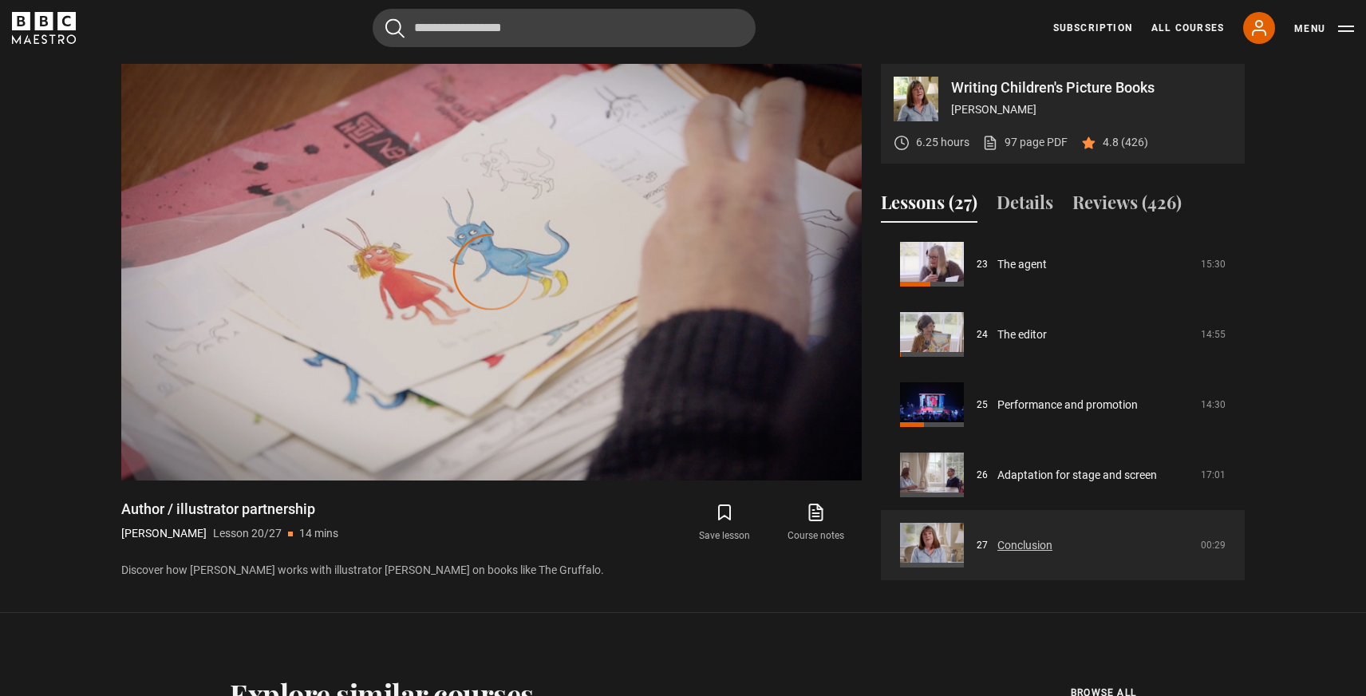
click at [1020, 547] on link "Conclusion" at bounding box center [1024, 545] width 55 height 17
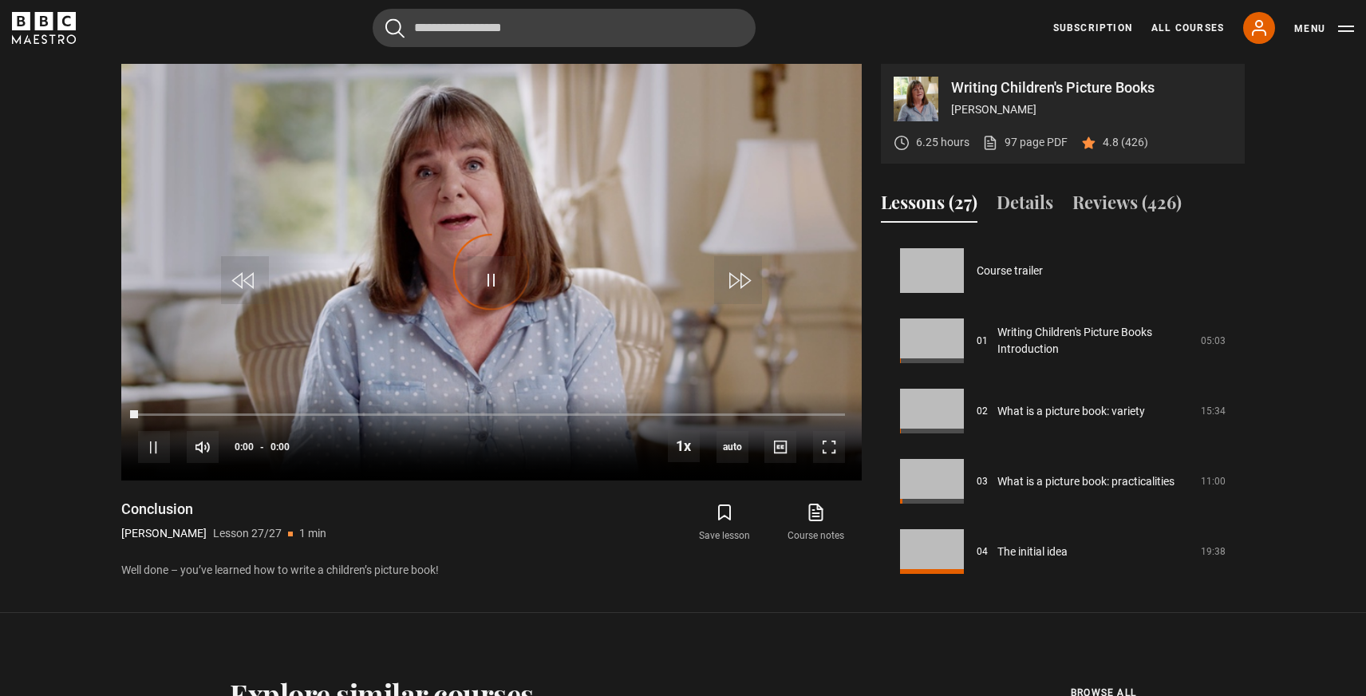
scroll to position [1622, 0]
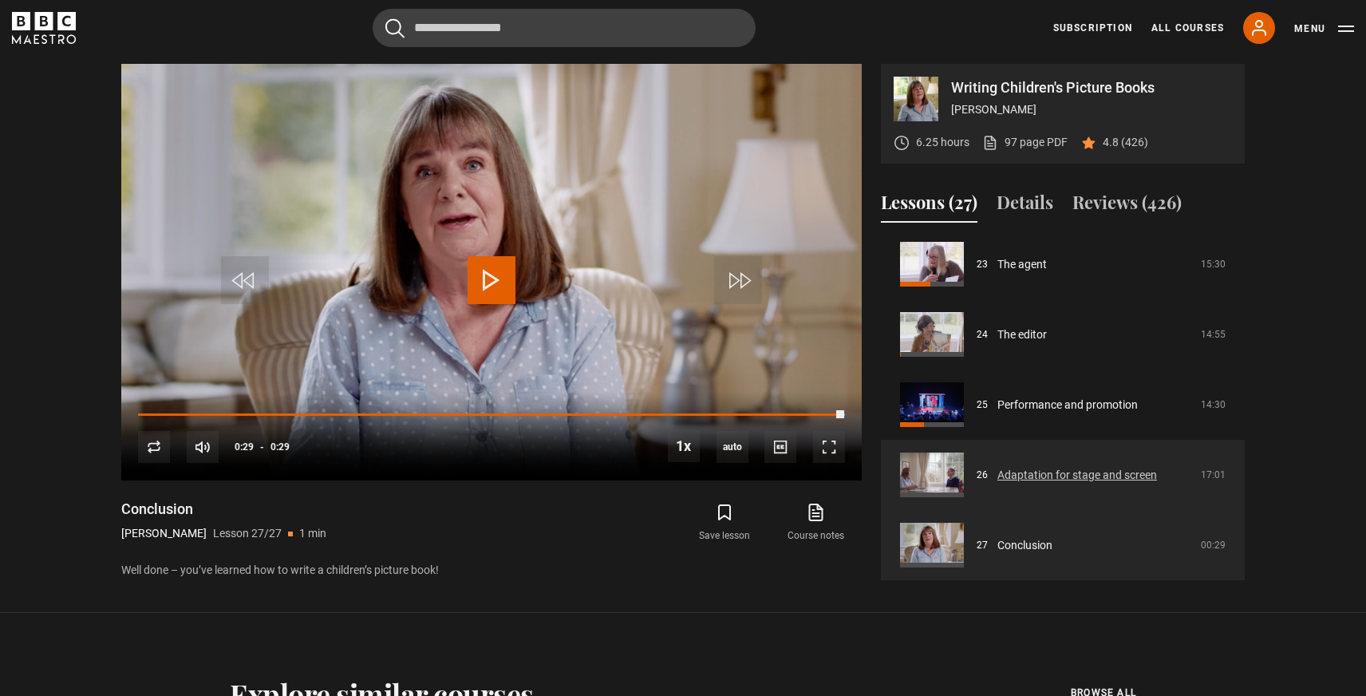
click at [1015, 475] on link "Adaptation for stage and screen" at bounding box center [1077, 475] width 160 height 17
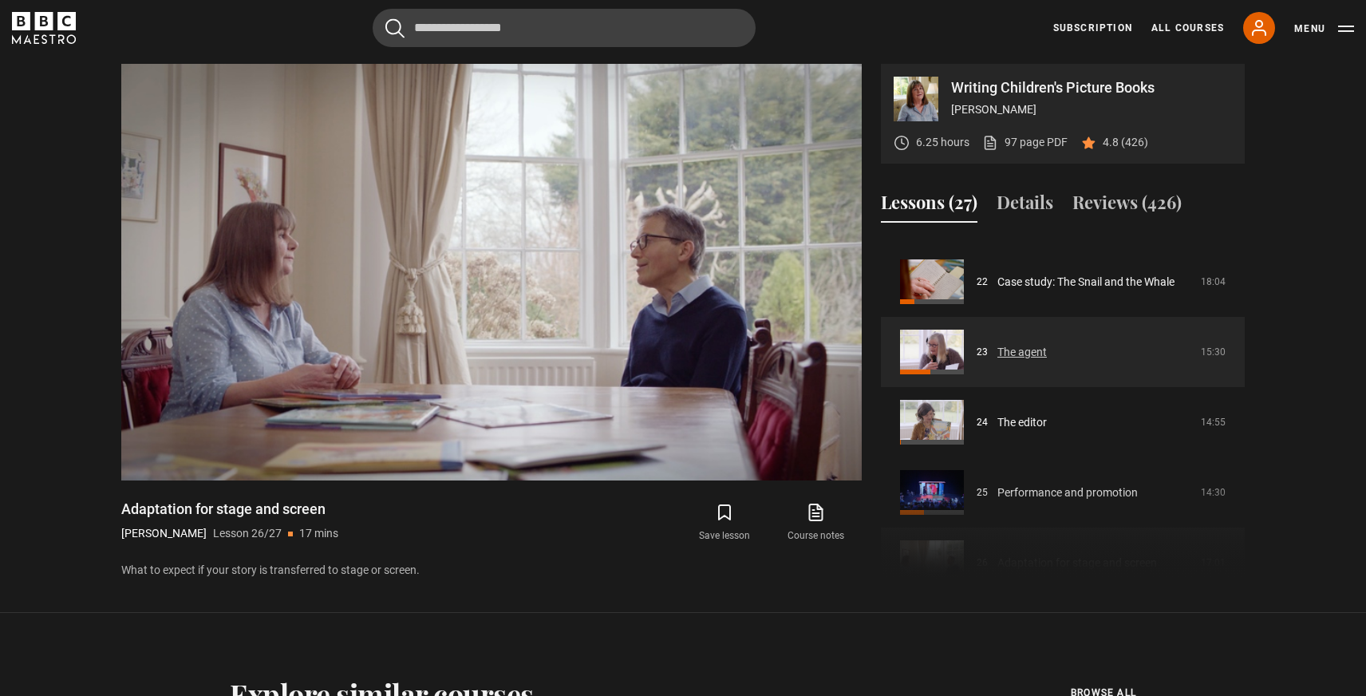
scroll to position [1531, 0]
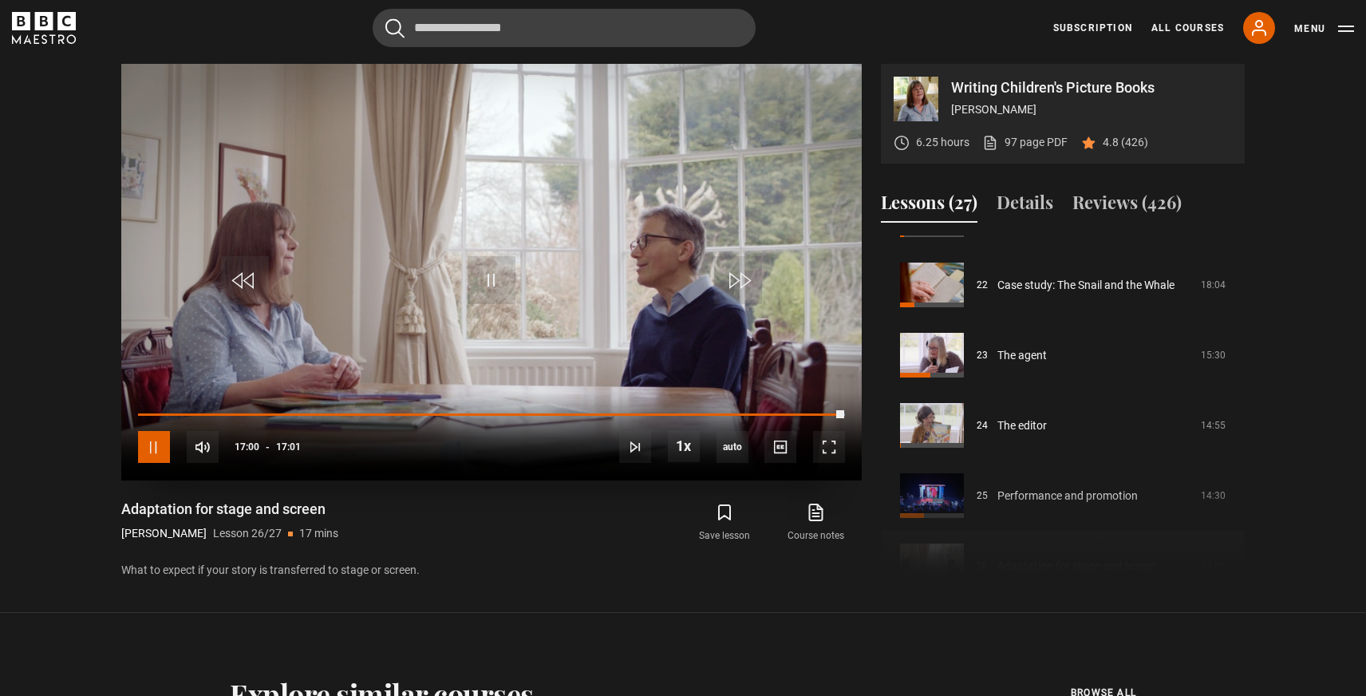
click at [164, 448] on span "Video Player" at bounding box center [154, 447] width 32 height 32
